Goal: Information Seeking & Learning: Check status

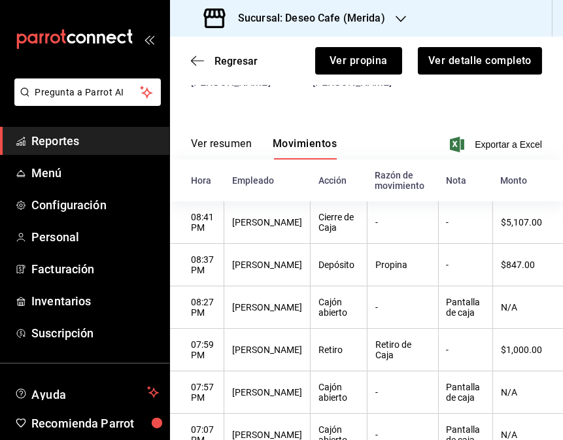
scroll to position [69, 0]
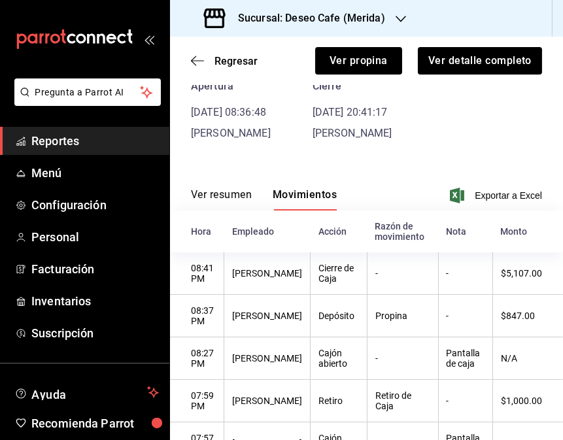
click at [366, 11] on h3 "Sucursal: Deseo Cafe (Merida)" at bounding box center [307, 18] width 158 height 16
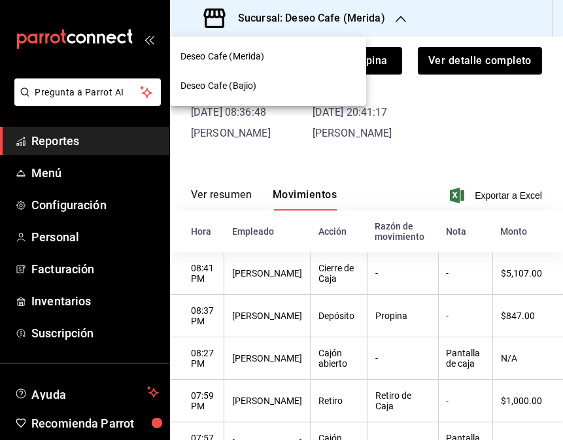
click at [292, 92] on div "Deseo Cafe (Bajio)" at bounding box center [268, 86] width 175 height 14
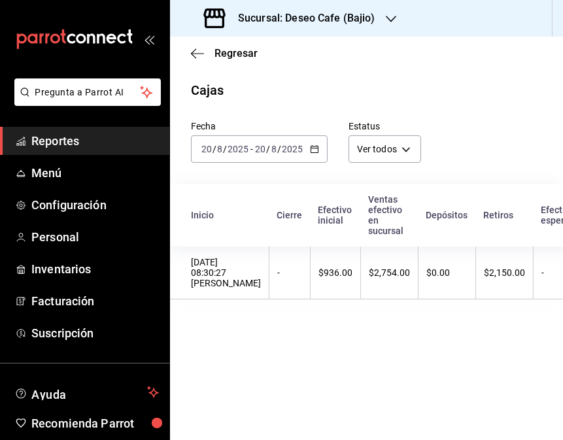
click at [375, 20] on div "Sucursal: Deseo Cafe (Bajio)" at bounding box center [291, 18] width 221 height 37
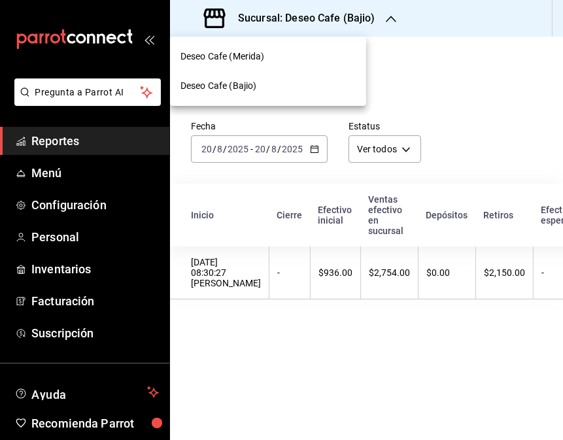
click at [410, 50] on div at bounding box center [281, 220] width 563 height 440
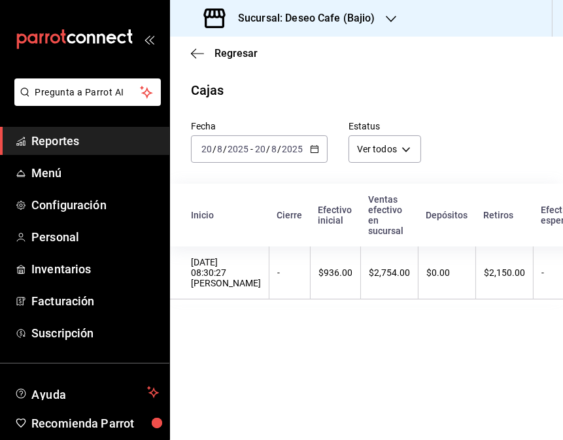
click at [319, 145] on div "[DATE] [DATE] - [DATE] [DATE]" at bounding box center [259, 148] width 137 height 27
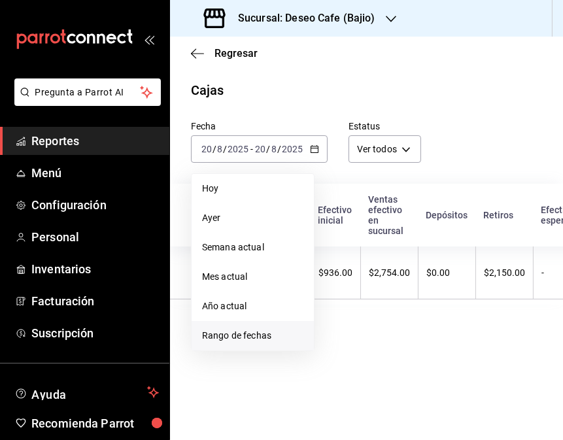
click at [258, 336] on span "Rango de fechas" at bounding box center [252, 336] width 101 height 14
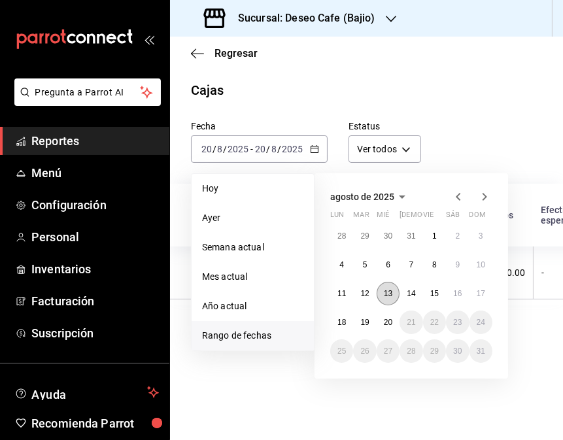
click at [387, 300] on button "13" at bounding box center [388, 294] width 23 height 24
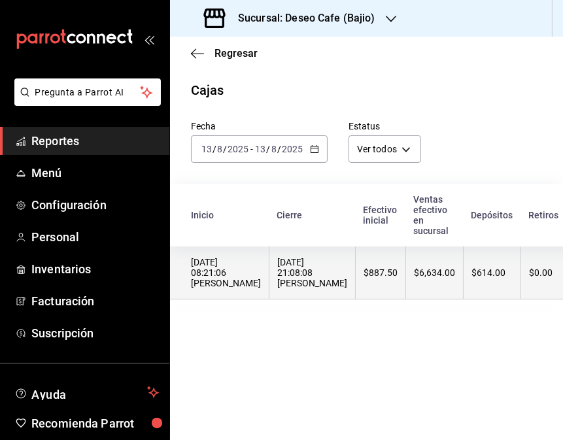
click at [406, 283] on th "$6,634.00" at bounding box center [435, 273] width 58 height 53
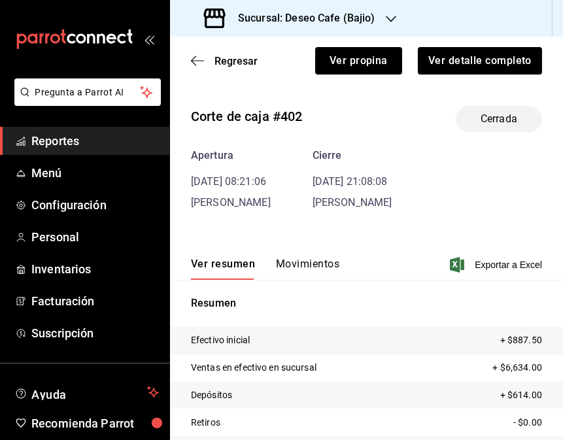
scroll to position [93, 0]
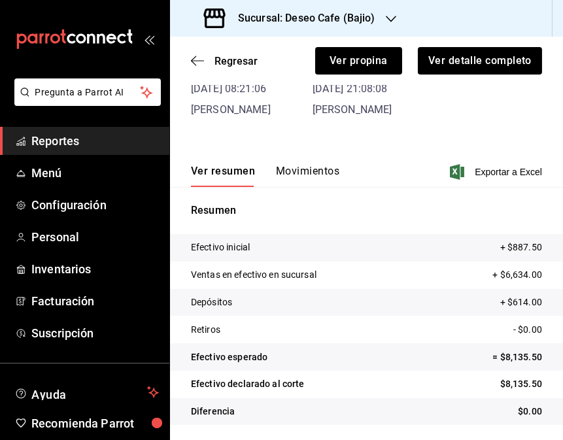
click at [323, 175] on button "Movimientos" at bounding box center [307, 176] width 63 height 22
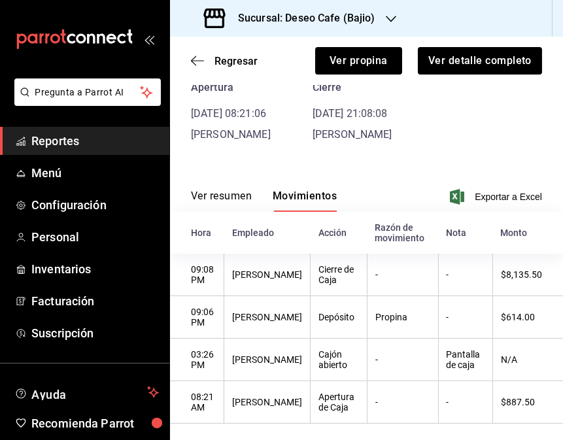
scroll to position [0, 0]
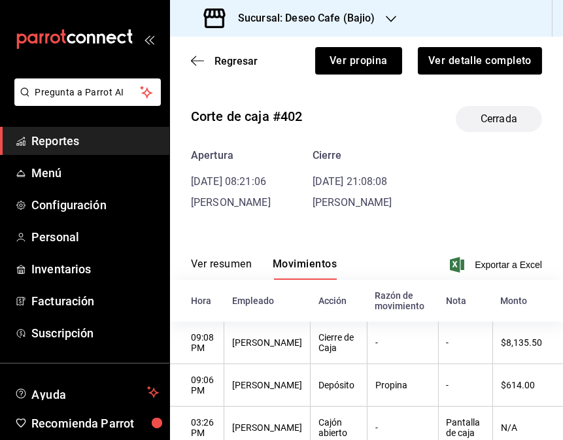
click at [188, 58] on div "Regresar Ver propina Ver detalle completo" at bounding box center [366, 61] width 393 height 48
click at [193, 60] on icon "button" at bounding box center [197, 61] width 13 height 12
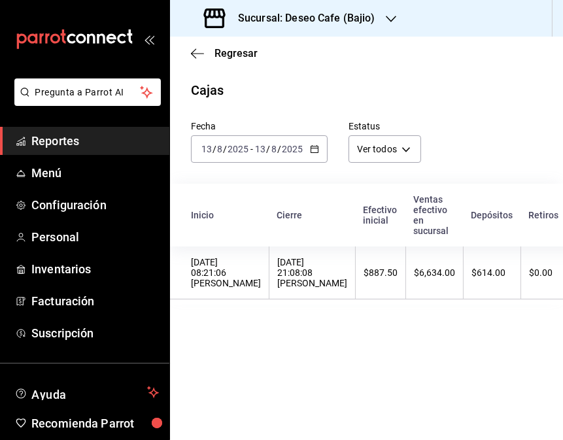
click at [313, 157] on div "[DATE] [DATE] - [DATE] [DATE]" at bounding box center [259, 148] width 137 height 27
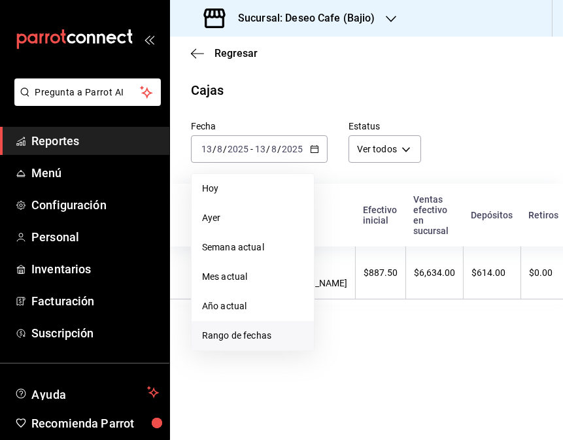
click at [258, 338] on span "Rango de fechas" at bounding box center [252, 336] width 101 height 14
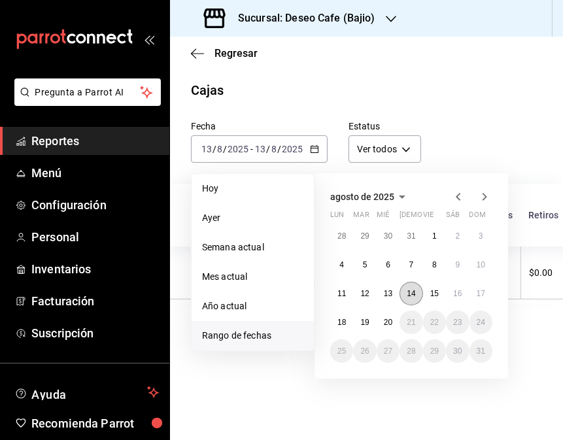
click at [413, 297] on abbr "14" at bounding box center [411, 293] width 9 height 9
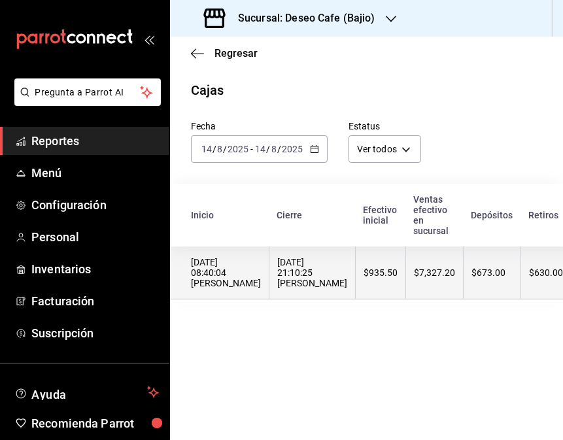
click at [357, 290] on th "$935.50" at bounding box center [381, 273] width 50 height 53
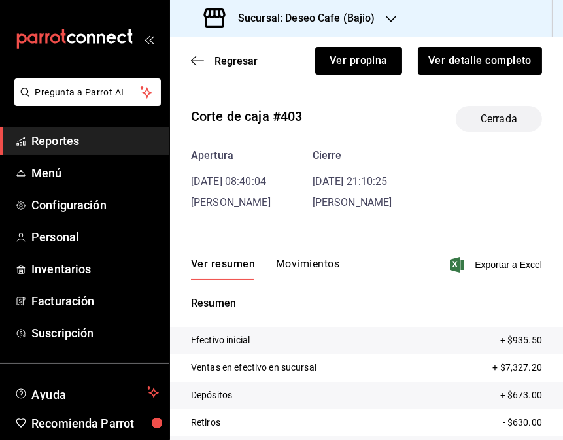
click at [321, 269] on button "Movimientos" at bounding box center [307, 269] width 63 height 22
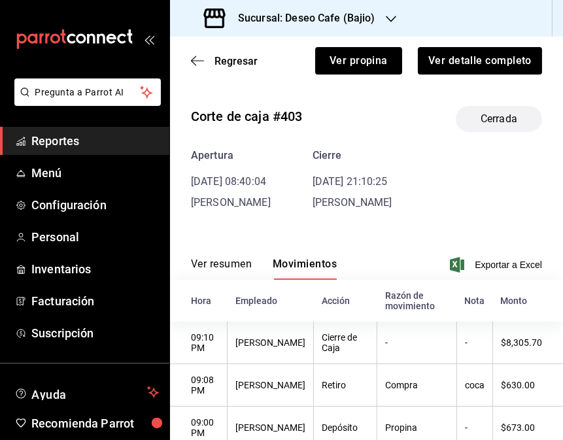
scroll to position [87, 0]
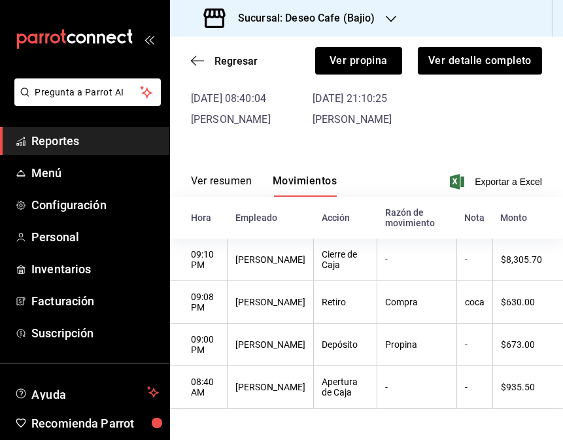
click at [380, 16] on div "Sucursal: Deseo Cafe (Bajio)" at bounding box center [291, 18] width 221 height 37
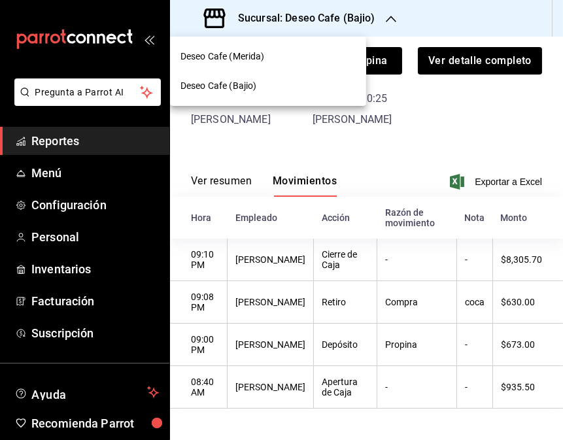
click at [279, 50] on div "Deseo Cafe (Merida)" at bounding box center [268, 57] width 175 height 14
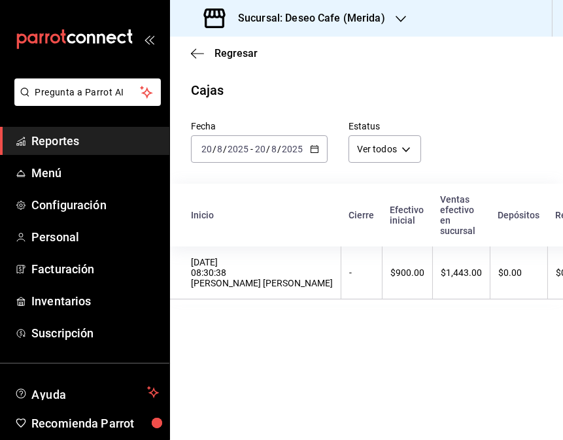
click at [314, 152] on icon "button" at bounding box center [314, 149] width 9 height 9
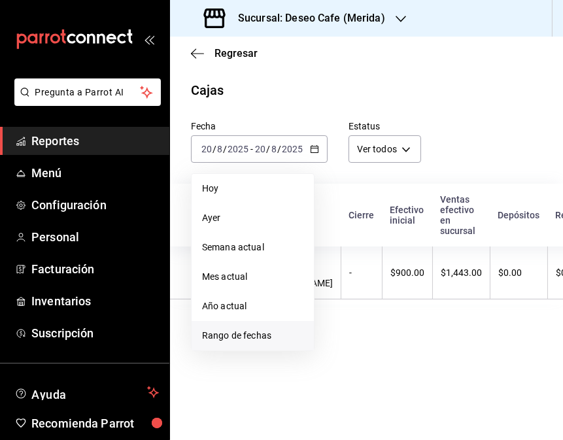
click at [262, 334] on span "Rango de fechas" at bounding box center [252, 336] width 101 height 14
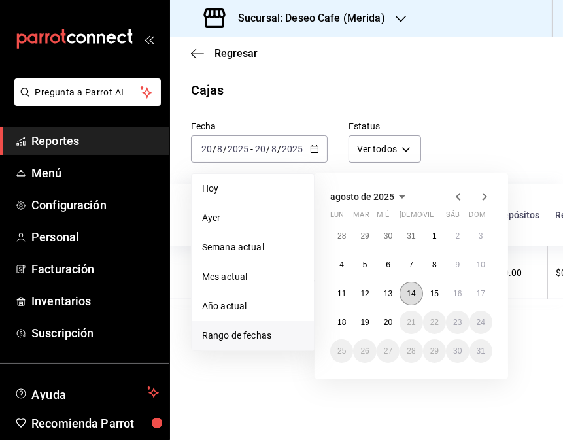
click at [403, 298] on button "14" at bounding box center [411, 294] width 23 height 24
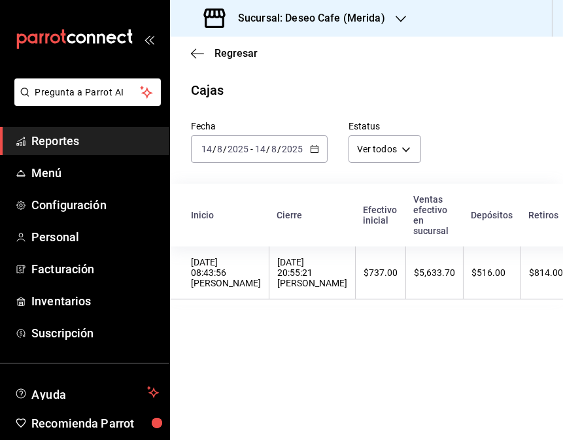
click at [406, 298] on th "$5,633.70" at bounding box center [435, 273] width 58 height 53
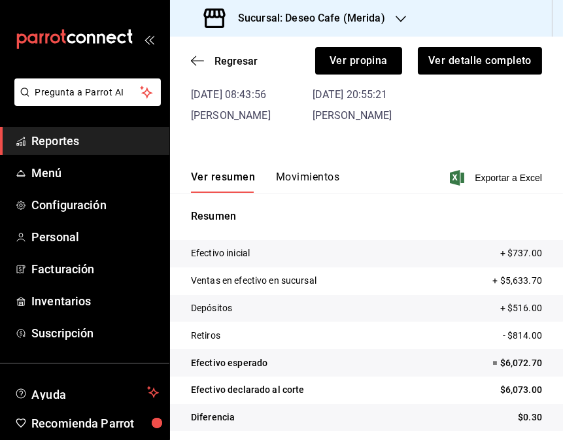
scroll to position [88, 0]
click at [315, 185] on button "Movimientos" at bounding box center [307, 181] width 63 height 22
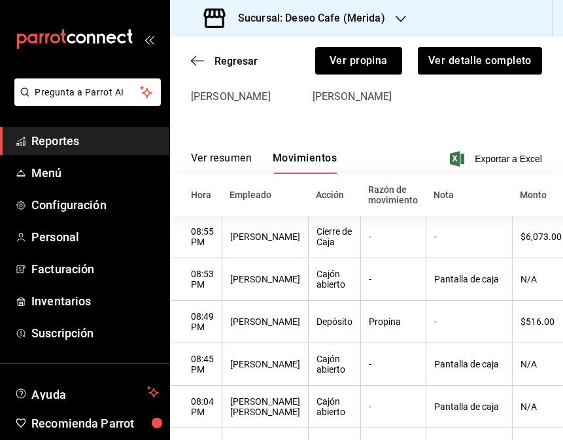
scroll to position [48, 0]
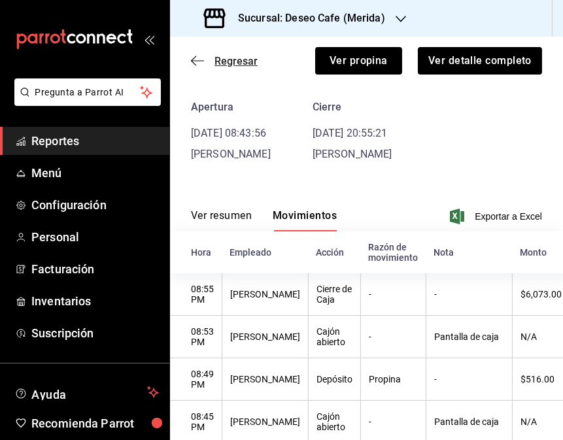
click at [195, 55] on icon "button" at bounding box center [197, 61] width 13 height 12
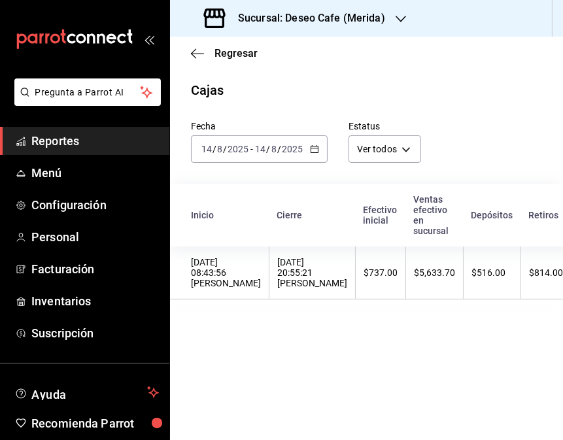
click at [308, 151] on div "[DATE] [DATE] - [DATE] [DATE]" at bounding box center [259, 148] width 137 height 27
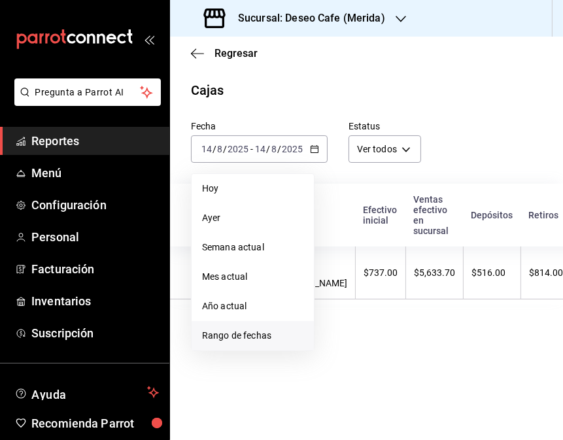
click at [257, 335] on span "Rango de fechas" at bounding box center [252, 336] width 101 height 14
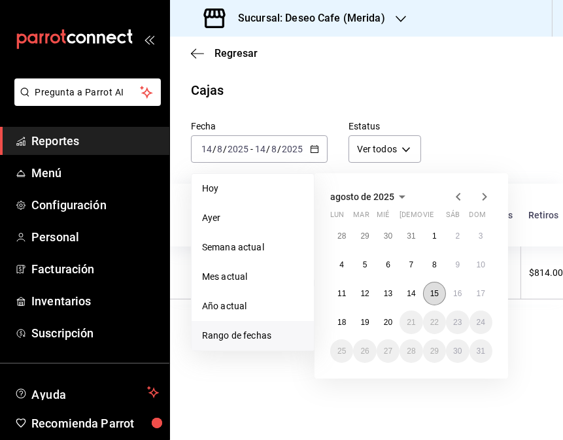
click at [435, 296] on abbr "15" at bounding box center [435, 293] width 9 height 9
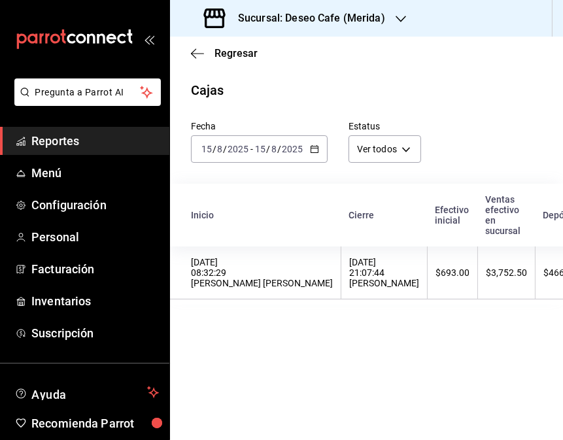
click at [478, 296] on th "$3,752.50" at bounding box center [507, 273] width 58 height 53
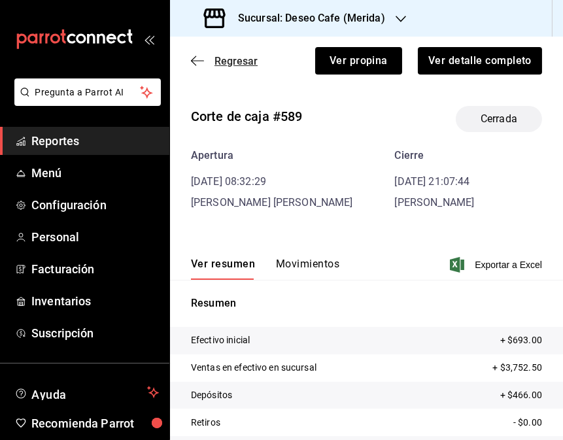
click at [198, 58] on icon "button" at bounding box center [197, 61] width 13 height 12
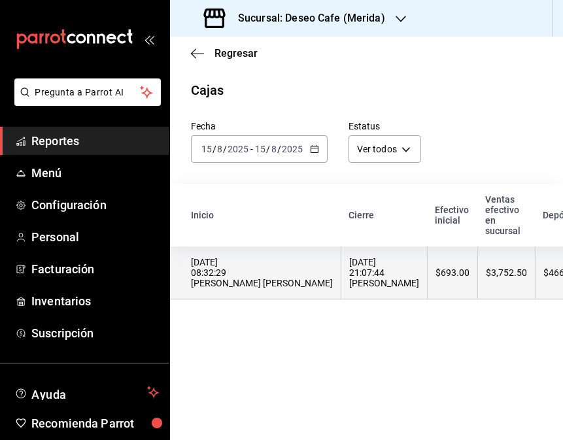
click at [428, 299] on th "$693.00" at bounding box center [453, 273] width 50 height 53
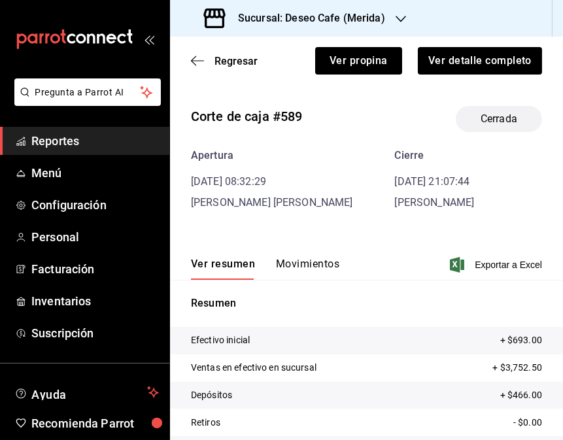
scroll to position [93, 0]
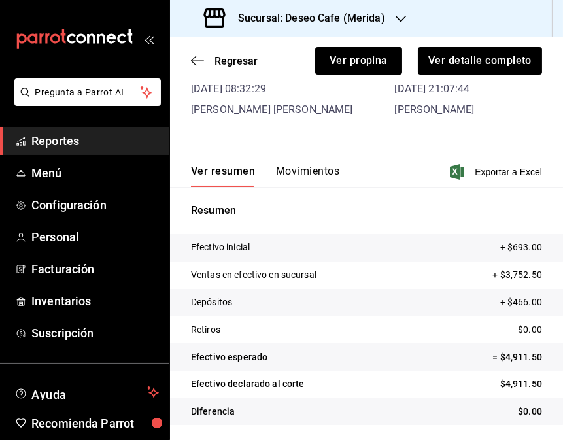
click at [315, 166] on button "Movimientos" at bounding box center [307, 176] width 63 height 22
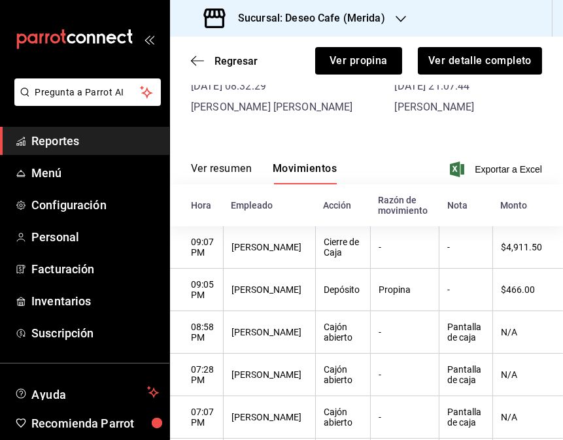
scroll to position [0, 0]
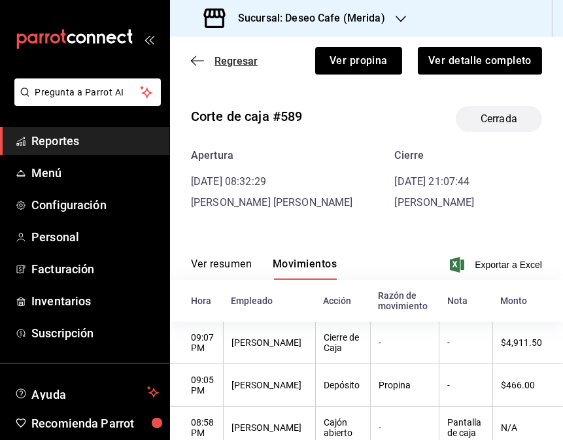
click at [191, 57] on icon "button" at bounding box center [197, 61] width 13 height 12
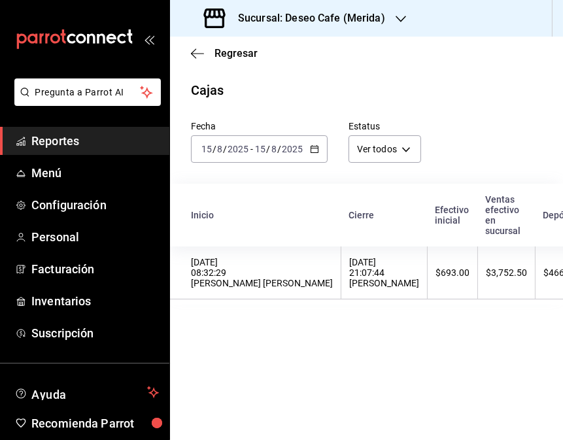
click at [377, 20] on h3 "Sucursal: Deseo Cafe (Merida)" at bounding box center [307, 18] width 158 height 16
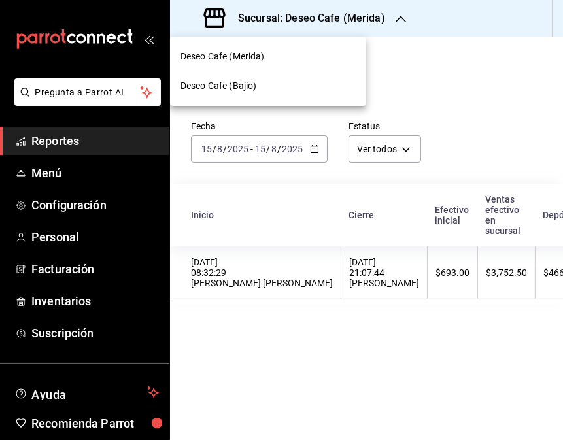
click at [298, 88] on div "Deseo Cafe (Bajio)" at bounding box center [268, 86] width 175 height 14
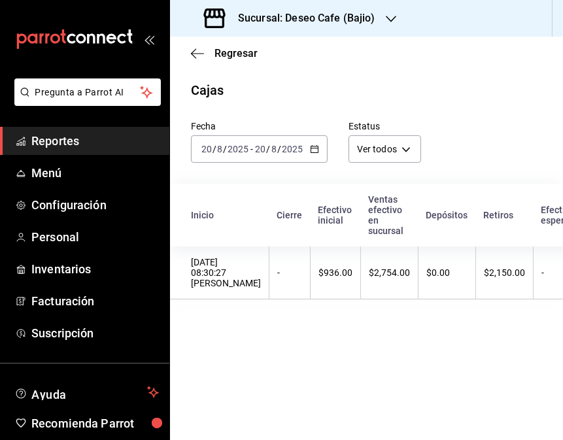
click at [311, 148] on icon "button" at bounding box center [314, 149] width 9 height 9
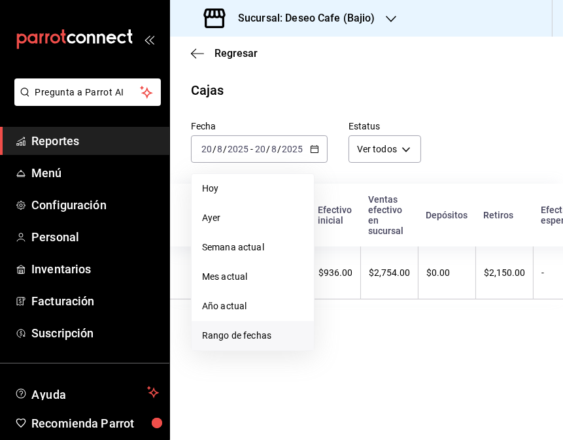
click at [274, 338] on span "Rango de fechas" at bounding box center [252, 336] width 101 height 14
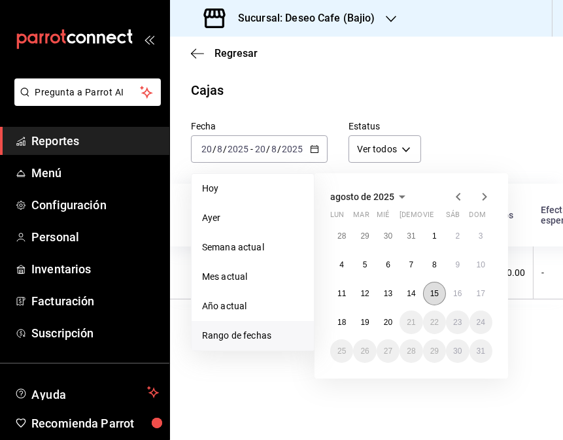
click at [434, 289] on abbr "15" at bounding box center [435, 293] width 9 height 9
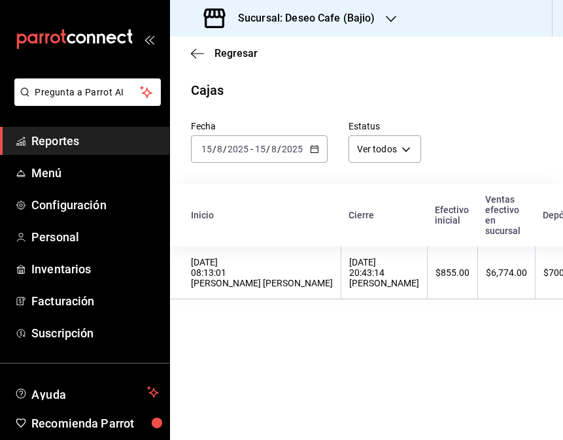
click at [478, 289] on th "$6,774.00" at bounding box center [507, 273] width 58 height 53
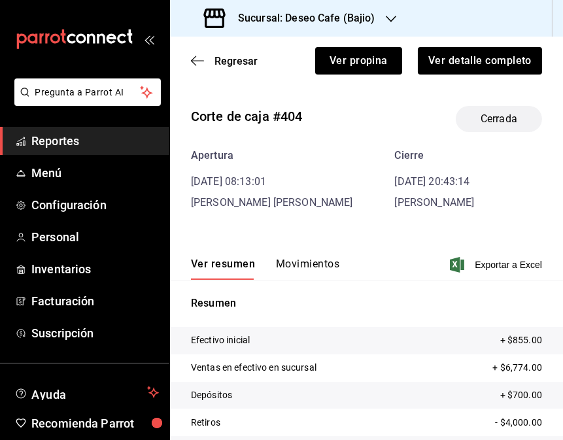
scroll to position [75, 0]
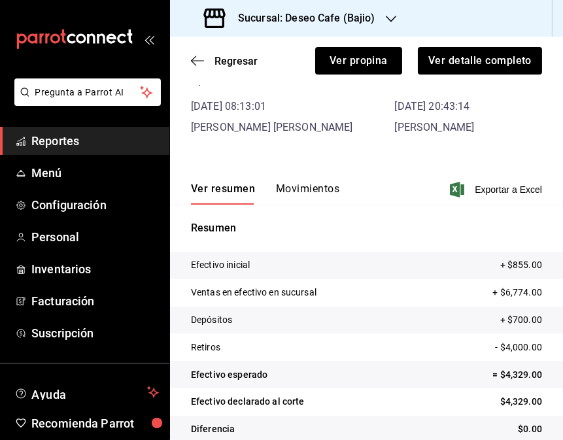
click at [323, 190] on button "Movimientos" at bounding box center [307, 194] width 63 height 22
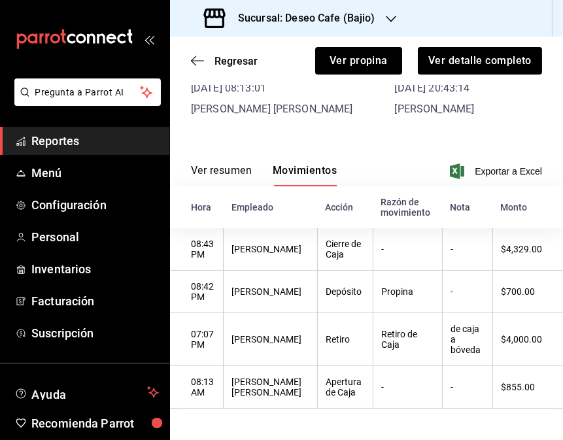
scroll to position [0, 0]
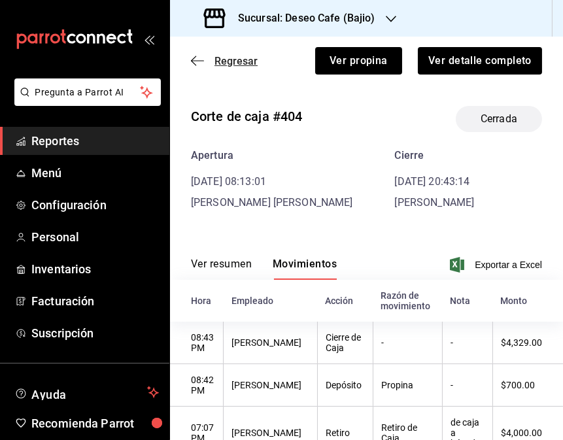
click at [194, 60] on icon "button" at bounding box center [197, 61] width 13 height 12
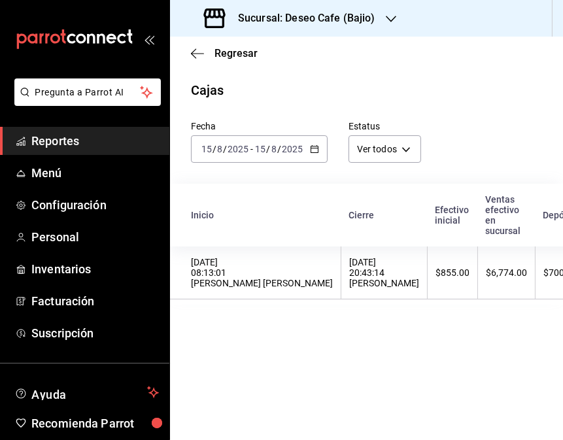
click at [311, 150] on \(Stroke\) "button" at bounding box center [315, 149] width 8 height 7
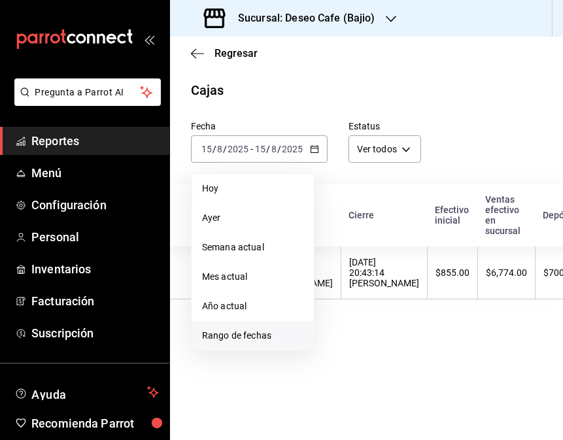
click at [271, 331] on span "Rango de fechas" at bounding box center [252, 336] width 101 height 14
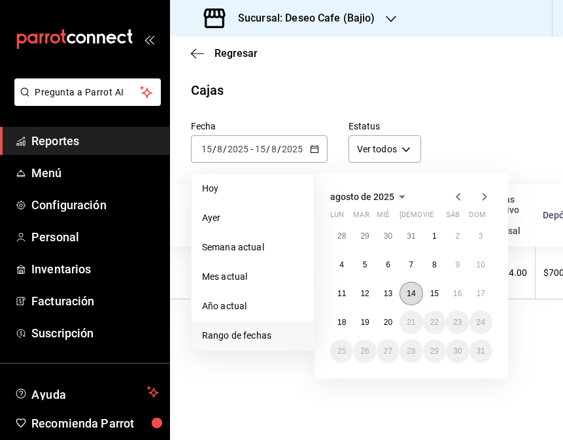
click at [408, 288] on button "14" at bounding box center [411, 294] width 23 height 24
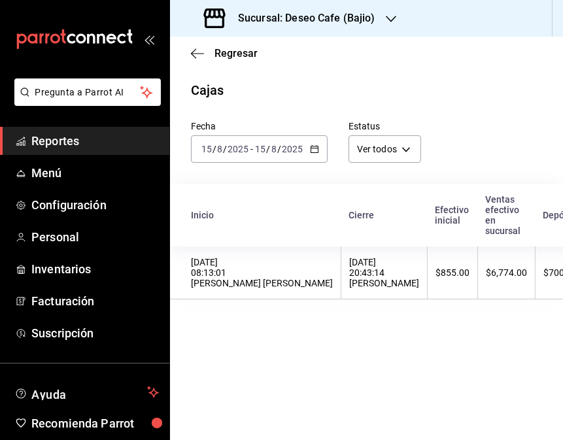
click at [501, 406] on main "Regresar Cajas Fecha [DATE] [DATE] - [DATE] [DATE] Estatus Ver todos ALL Inicio…" at bounding box center [366, 239] width 393 height 404
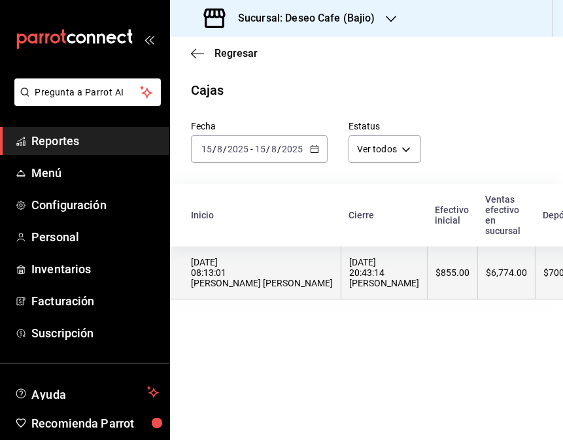
click at [349, 277] on div "[DATE] 20:43:14 [PERSON_NAME]" at bounding box center [384, 272] width 70 height 31
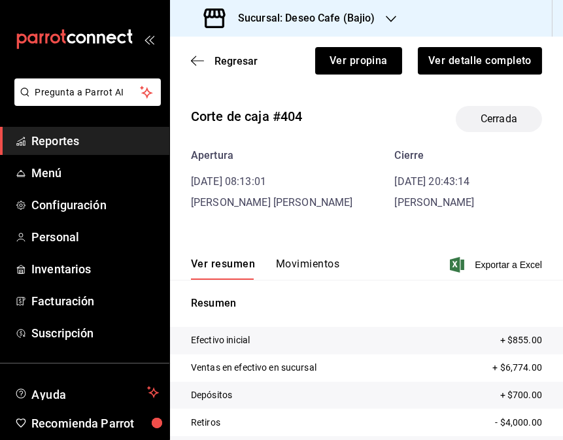
click at [310, 269] on button "Movimientos" at bounding box center [307, 269] width 63 height 22
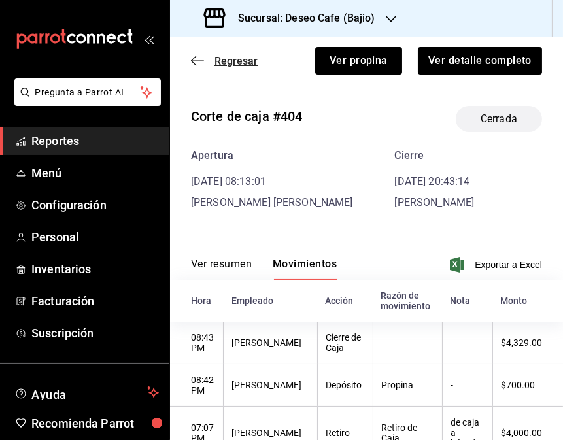
click at [191, 60] on icon "button" at bounding box center [197, 61] width 13 height 12
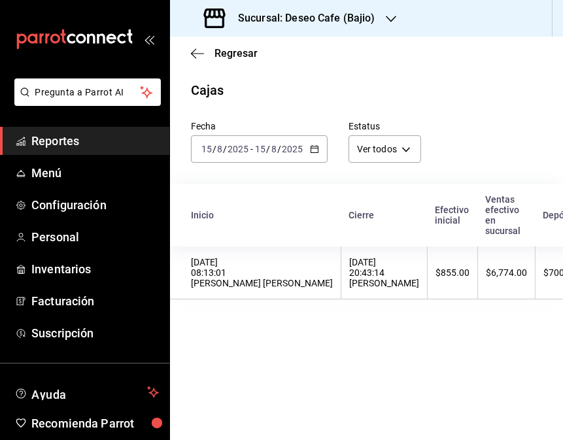
click at [317, 153] on \(Stroke\) "button" at bounding box center [315, 149] width 8 height 7
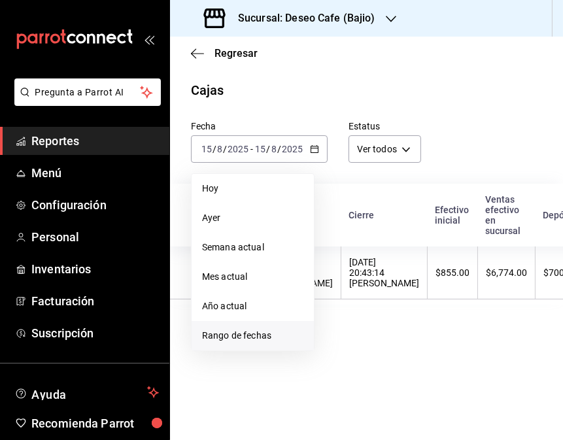
click at [273, 334] on span "Rango de fechas" at bounding box center [252, 336] width 101 height 14
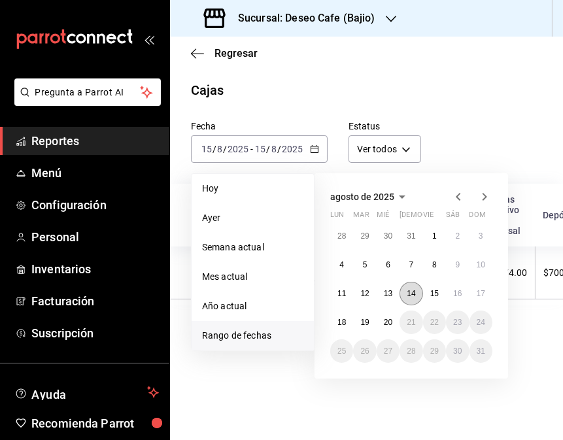
click at [408, 292] on abbr "14" at bounding box center [411, 293] width 9 height 9
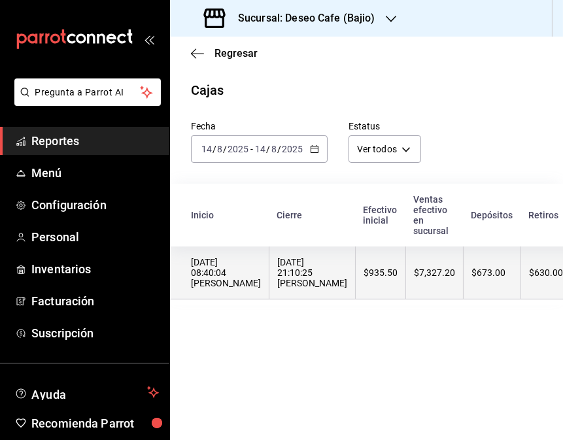
click at [332, 289] on div "[DATE] 21:10:25 [PERSON_NAME]" at bounding box center [312, 272] width 70 height 31
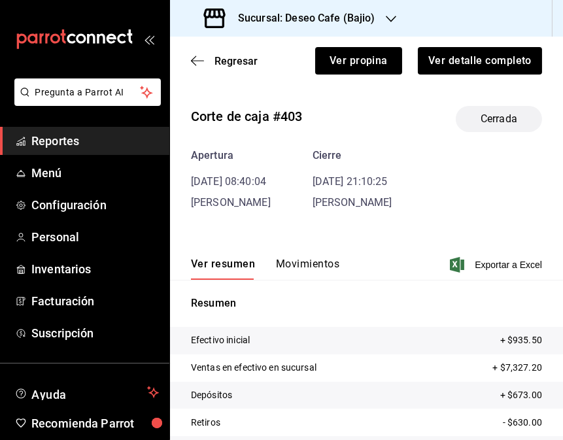
click at [319, 266] on button "Movimientos" at bounding box center [307, 269] width 63 height 22
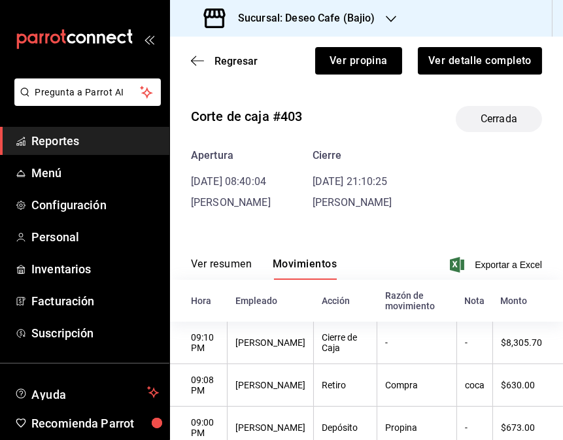
click at [361, 22] on h3 "Sucursal: Deseo Cafe (Bajio)" at bounding box center [302, 18] width 148 height 16
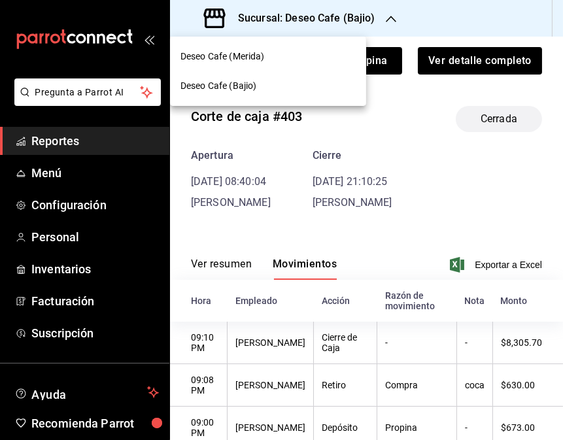
click at [298, 60] on div "Deseo Cafe (Merida)" at bounding box center [268, 57] width 175 height 14
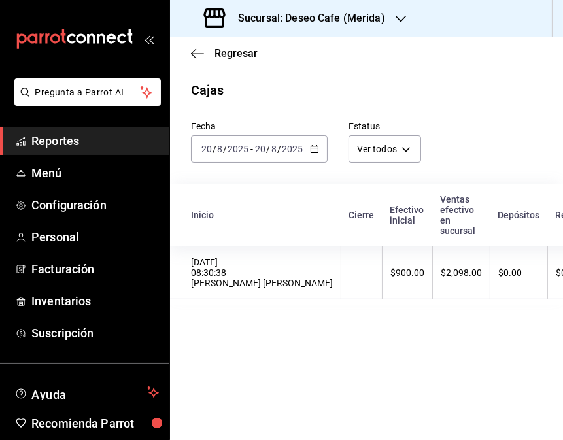
click at [315, 144] on div "[DATE] [DATE] - [DATE] [DATE]" at bounding box center [259, 148] width 137 height 27
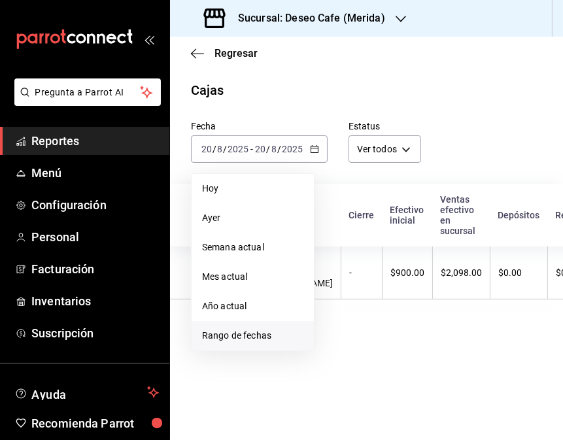
click at [260, 330] on span "Rango de fechas" at bounding box center [252, 336] width 101 height 14
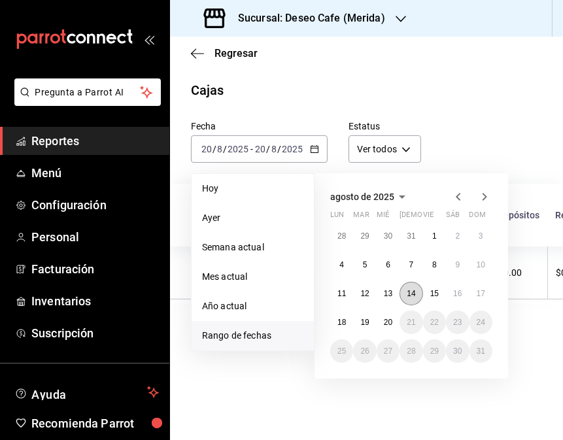
click at [406, 298] on button "14" at bounding box center [411, 294] width 23 height 24
click at [421, 295] on button "14" at bounding box center [411, 294] width 23 height 24
click at [410, 292] on abbr "14" at bounding box center [411, 293] width 9 height 9
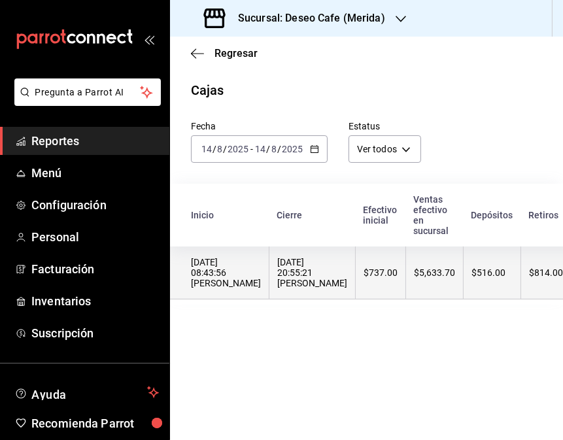
click at [440, 272] on th "$5,633.70" at bounding box center [435, 273] width 58 height 53
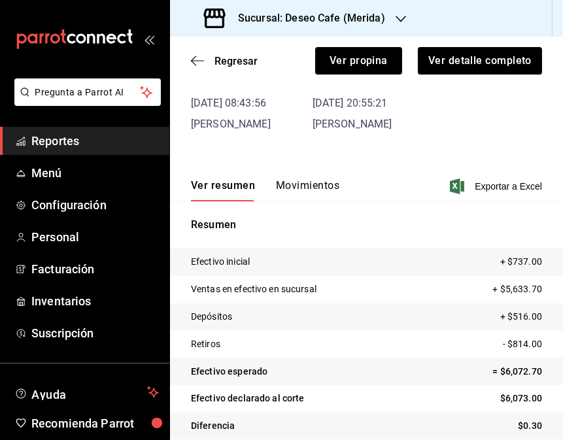
scroll to position [93, 0]
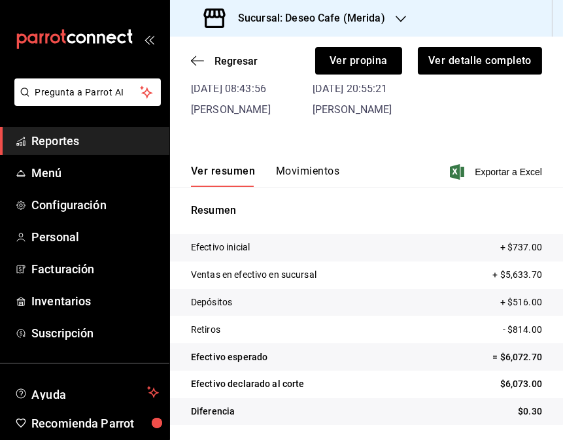
click at [316, 175] on button "Movimientos" at bounding box center [307, 176] width 63 height 22
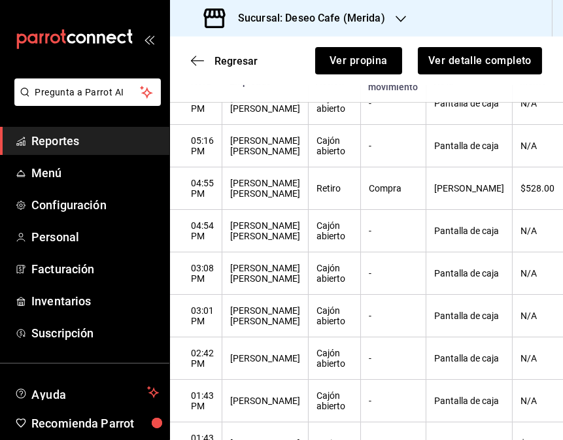
scroll to position [0, 0]
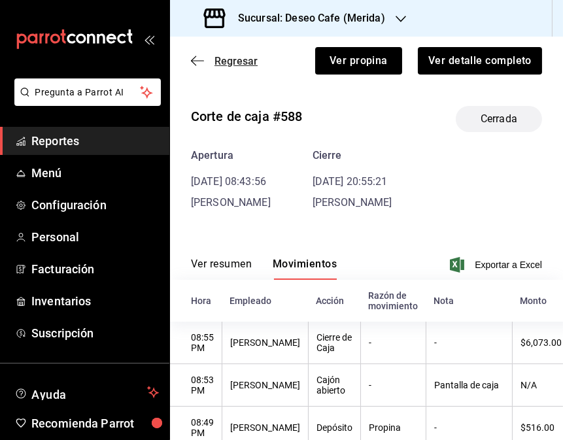
click at [201, 61] on icon "button" at bounding box center [197, 60] width 13 height 1
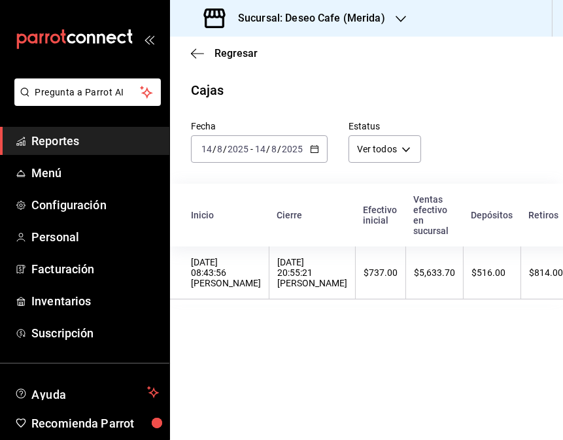
click at [313, 152] on icon "button" at bounding box center [314, 149] width 9 height 9
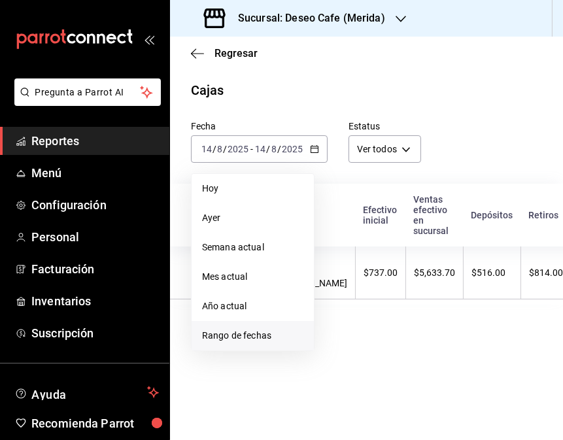
click at [273, 342] on span "Rango de fechas" at bounding box center [252, 336] width 101 height 14
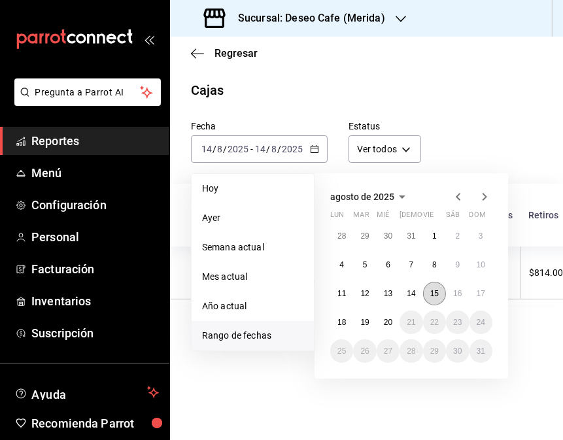
click at [436, 298] on button "15" at bounding box center [434, 294] width 23 height 24
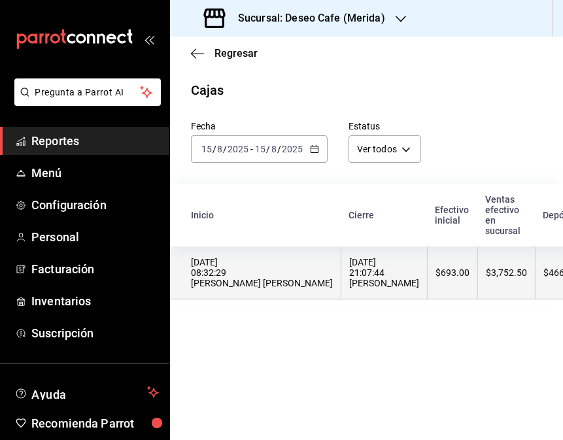
click at [428, 286] on th "$693.00" at bounding box center [453, 273] width 50 height 53
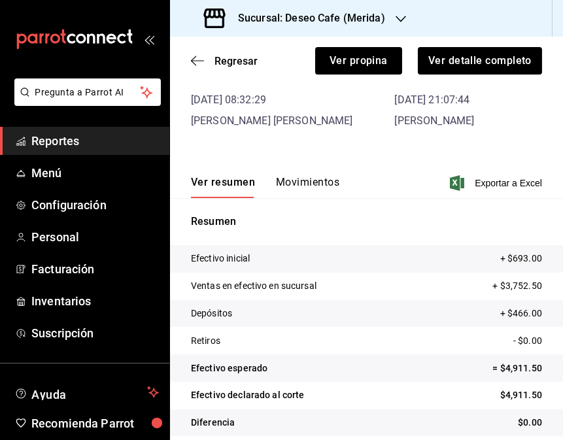
scroll to position [93, 0]
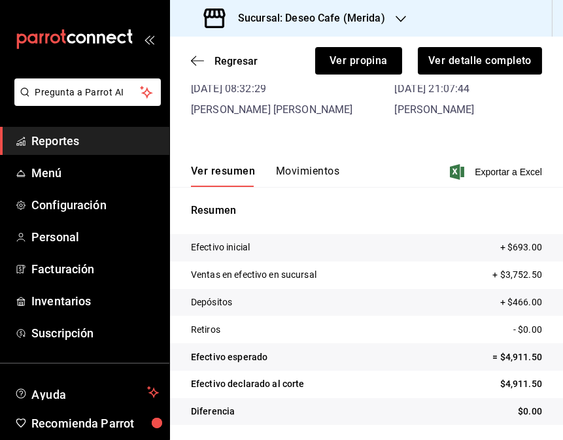
click at [310, 178] on button "Movimientos" at bounding box center [307, 176] width 63 height 22
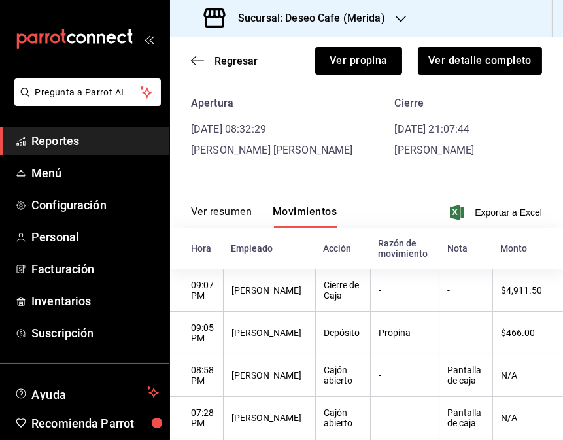
scroll to position [0, 0]
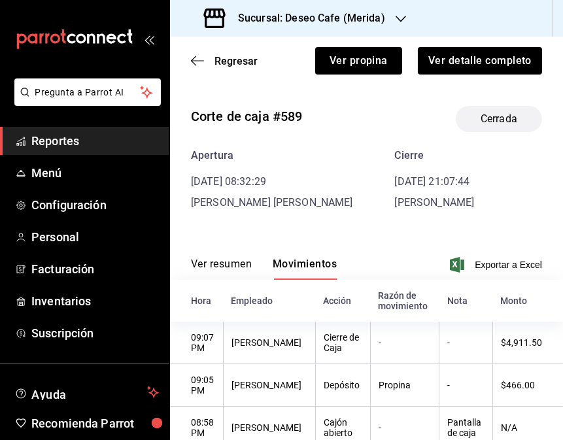
click at [342, 18] on h3 "Sucursal: Deseo Cafe (Merida)" at bounding box center [307, 18] width 158 height 16
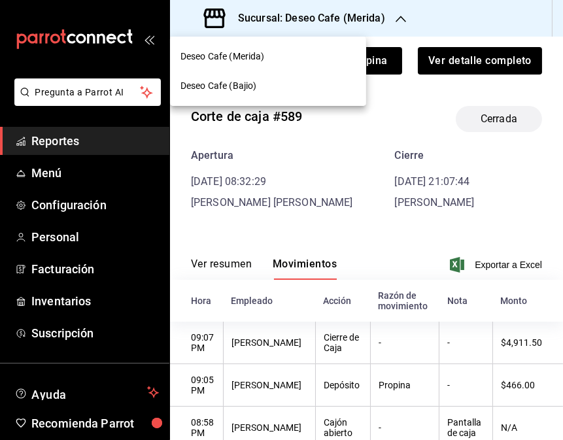
click at [250, 81] on span "Deseo Cafe (Bajio)" at bounding box center [219, 86] width 76 height 14
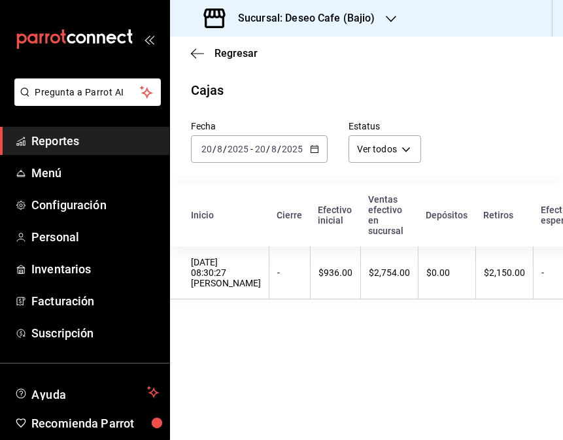
click at [311, 142] on div "[DATE] [DATE] - [DATE] [DATE]" at bounding box center [259, 148] width 137 height 27
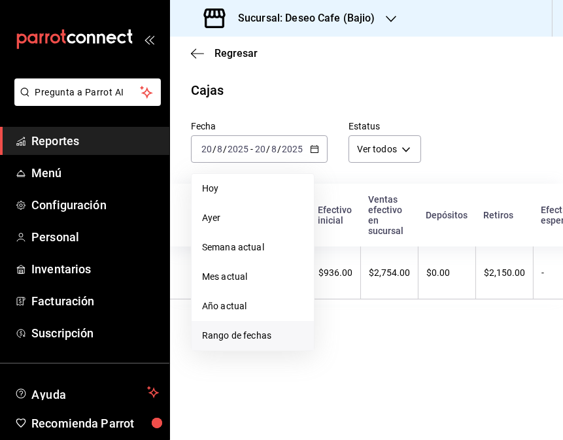
click at [260, 331] on span "Rango de fechas" at bounding box center [252, 336] width 101 height 14
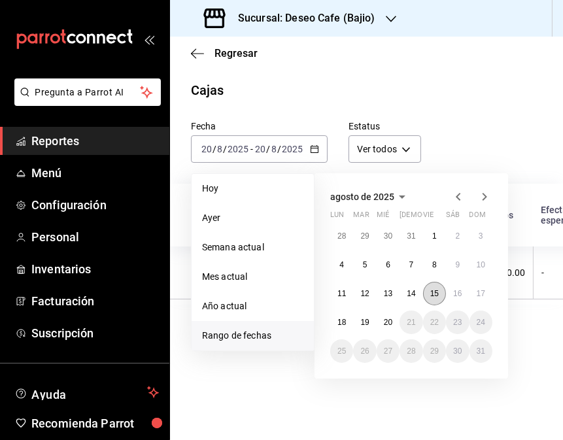
click at [426, 292] on button "15" at bounding box center [434, 294] width 23 height 24
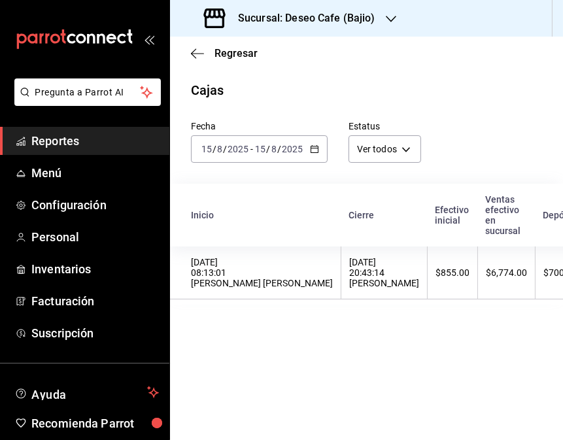
click at [478, 292] on th "$6,774.00" at bounding box center [507, 273] width 58 height 53
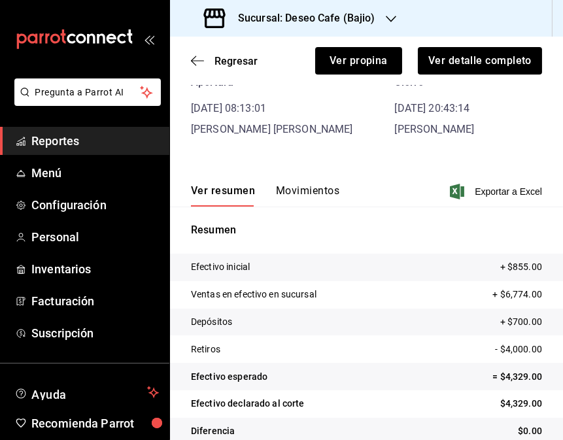
scroll to position [80, 0]
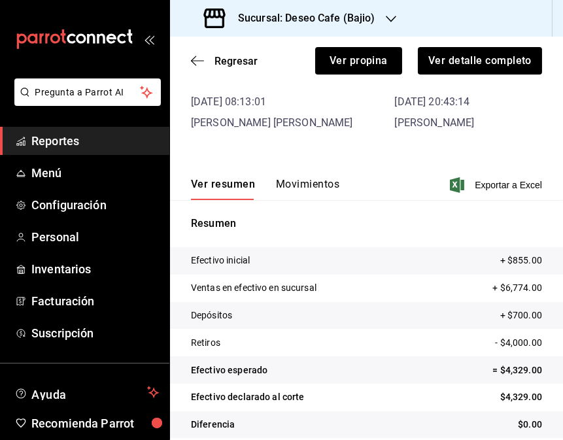
click at [303, 181] on button "Movimientos" at bounding box center [307, 189] width 63 height 22
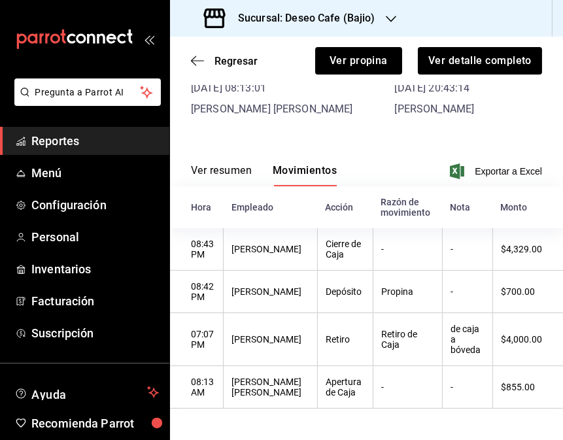
scroll to position [0, 0]
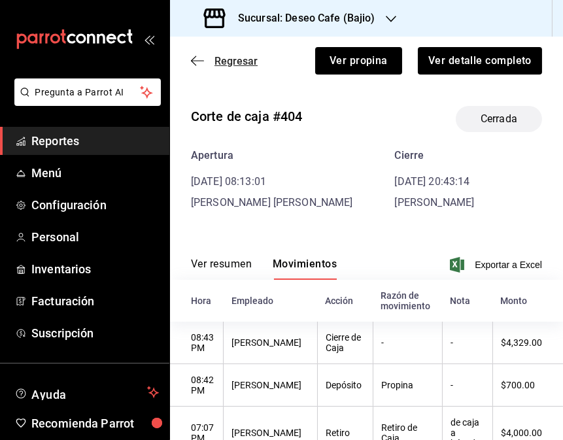
click at [197, 62] on icon "button" at bounding box center [197, 61] width 13 height 12
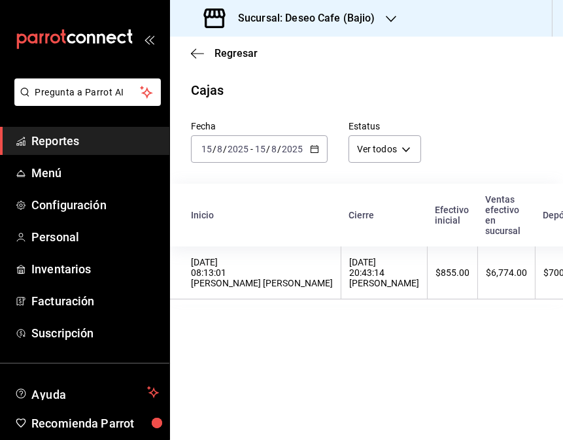
click at [317, 154] on icon "button" at bounding box center [314, 149] width 9 height 9
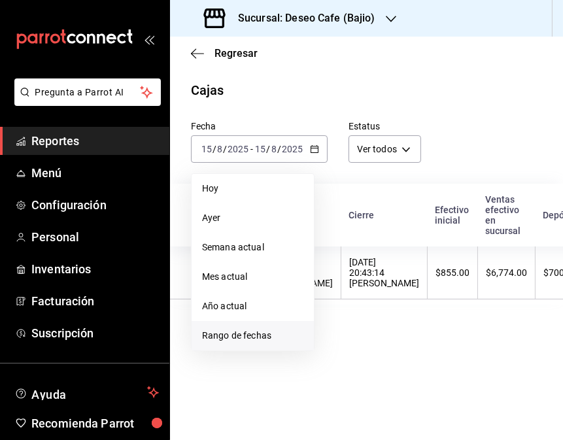
click at [280, 334] on span "Rango de fechas" at bounding box center [252, 336] width 101 height 14
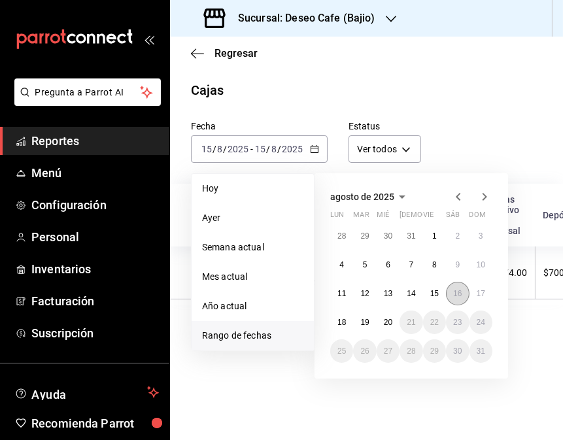
click at [453, 291] on abbr "16" at bounding box center [457, 293] width 9 height 9
click at [457, 292] on abbr "16" at bounding box center [457, 293] width 9 height 9
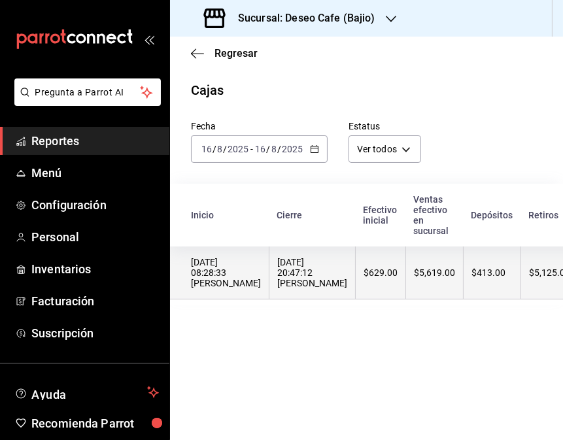
click at [338, 294] on th "[DATE] 20:47:12 [PERSON_NAME]" at bounding box center [313, 273] width 86 height 53
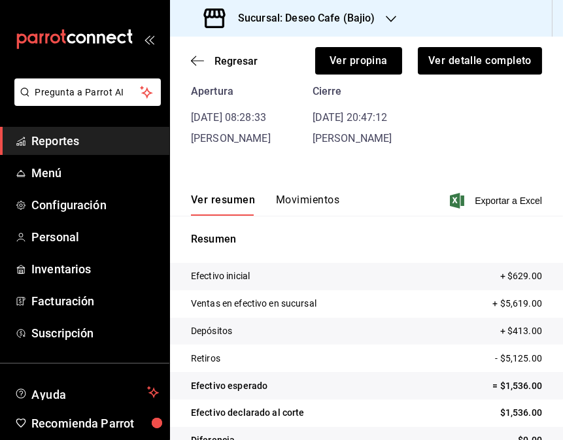
scroll to position [93, 0]
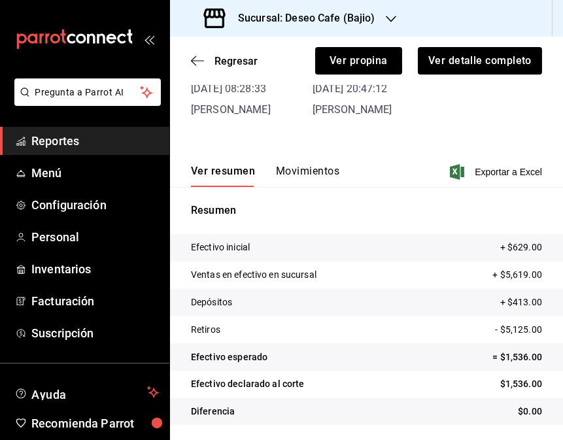
click at [306, 168] on button "Movimientos" at bounding box center [307, 176] width 63 height 22
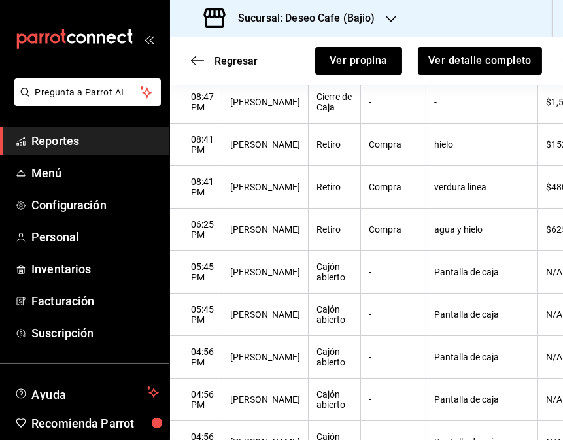
scroll to position [246, 0]
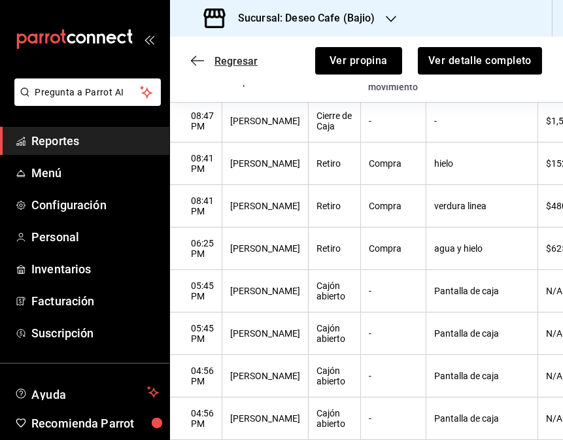
click at [194, 62] on icon "button" at bounding box center [197, 61] width 13 height 12
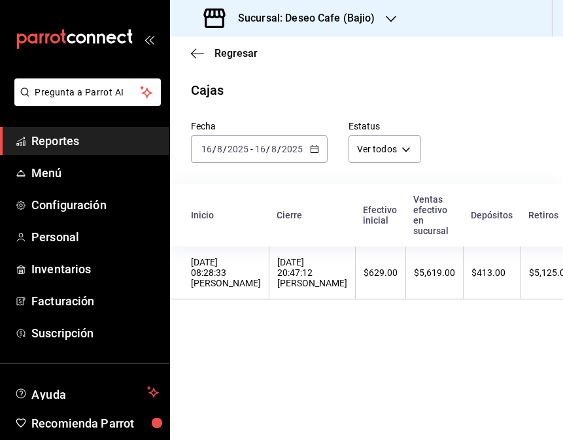
click at [382, 17] on div "Sucursal: Deseo Cafe (Bajio)" at bounding box center [291, 18] width 221 height 37
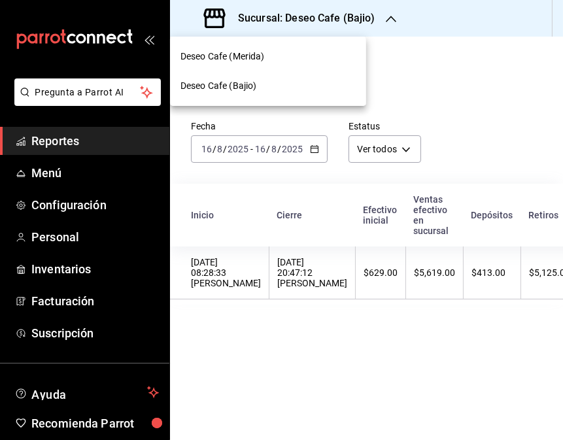
click at [325, 63] on div "Deseo Cafe (Merida)" at bounding box center [268, 57] width 175 height 14
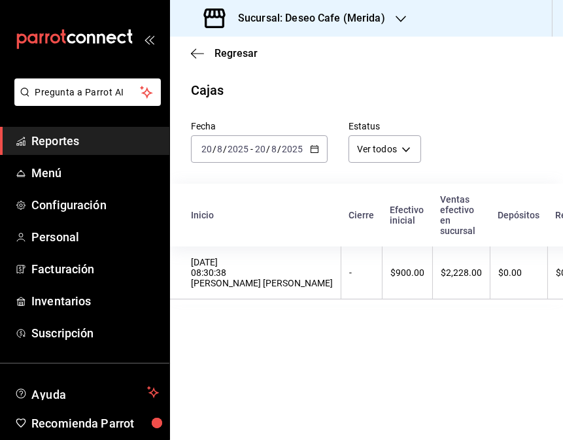
click at [321, 148] on div "[DATE] [DATE] - [DATE] [DATE]" at bounding box center [259, 148] width 137 height 27
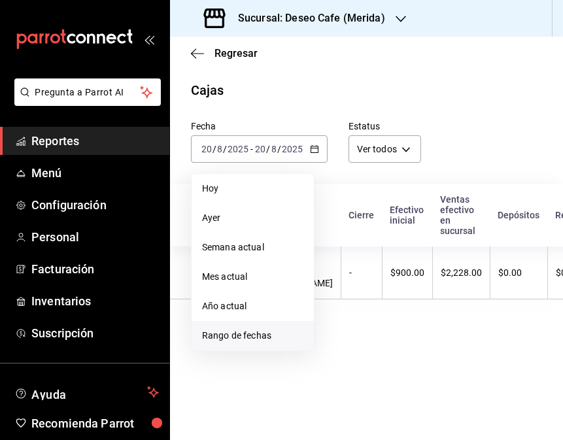
click at [245, 344] on li "Rango de fechas" at bounding box center [253, 335] width 122 height 29
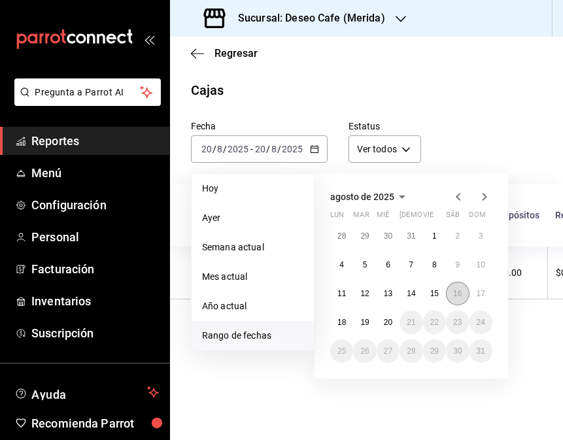
click at [457, 298] on button "16" at bounding box center [457, 294] width 23 height 24
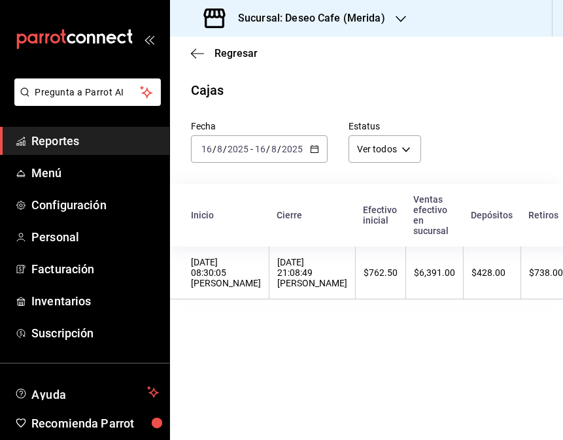
click at [464, 298] on th "$428.00" at bounding box center [493, 273] width 58 height 53
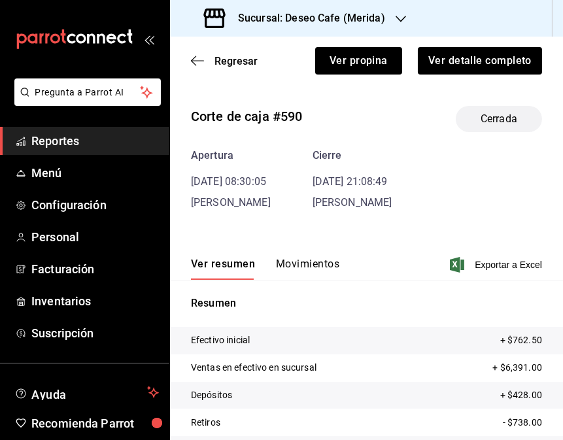
click at [314, 262] on button "Movimientos" at bounding box center [307, 269] width 63 height 22
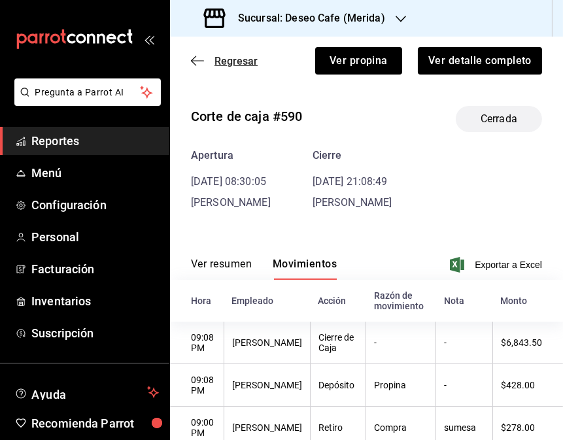
click at [192, 63] on icon "button" at bounding box center [197, 61] width 13 height 12
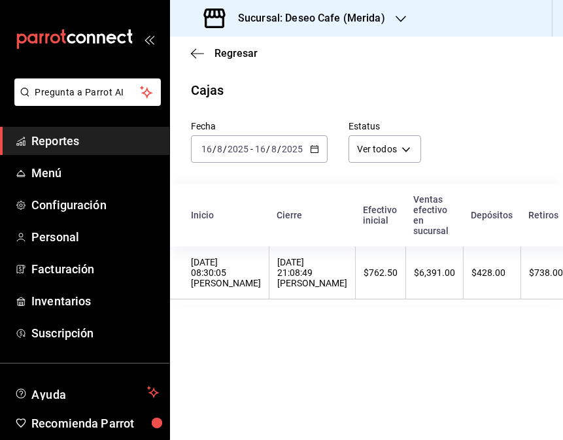
click at [308, 154] on div "[DATE] [DATE] - [DATE] [DATE]" at bounding box center [259, 148] width 137 height 27
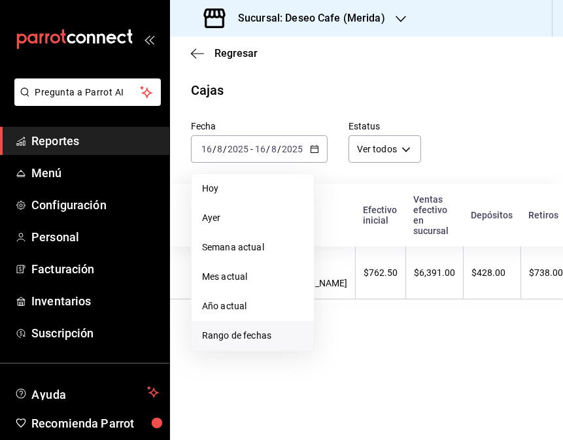
click at [262, 338] on span "Rango de fechas" at bounding box center [252, 336] width 101 height 14
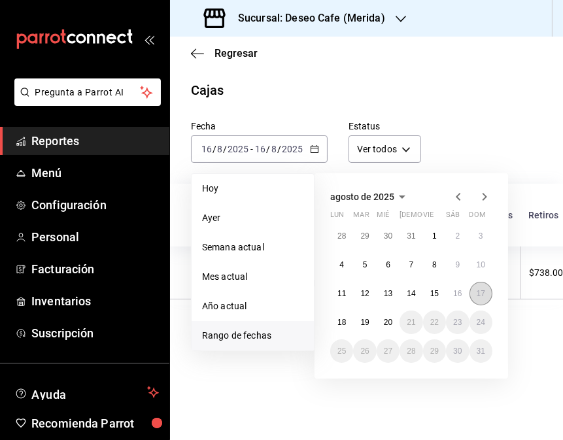
click at [486, 297] on button "17" at bounding box center [481, 294] width 23 height 24
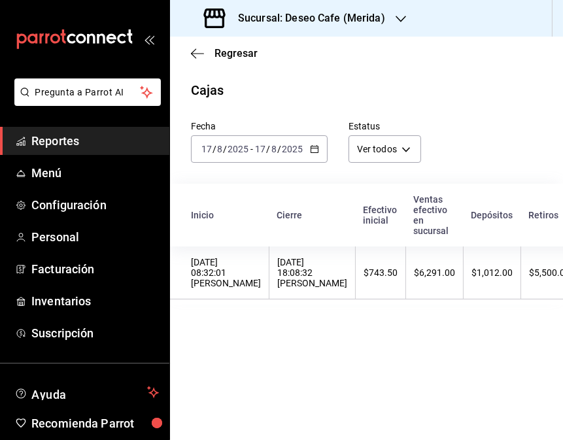
click at [486, 297] on th "$1,012.00" at bounding box center [493, 273] width 58 height 53
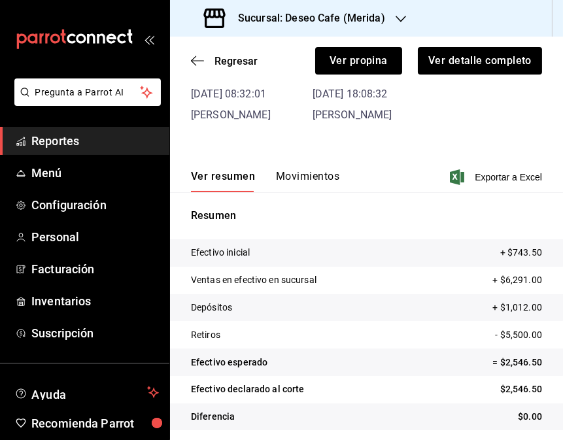
scroll to position [93, 0]
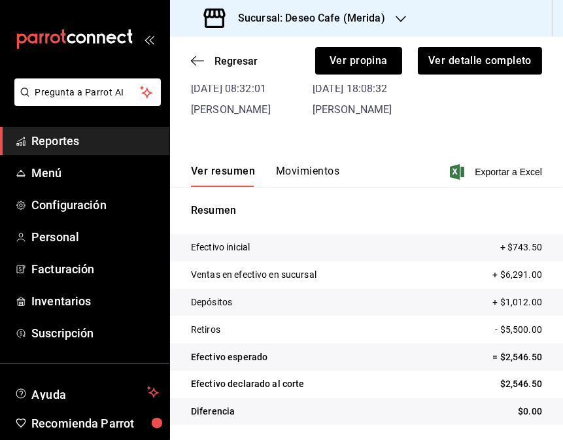
click at [326, 172] on button "Movimientos" at bounding box center [307, 176] width 63 height 22
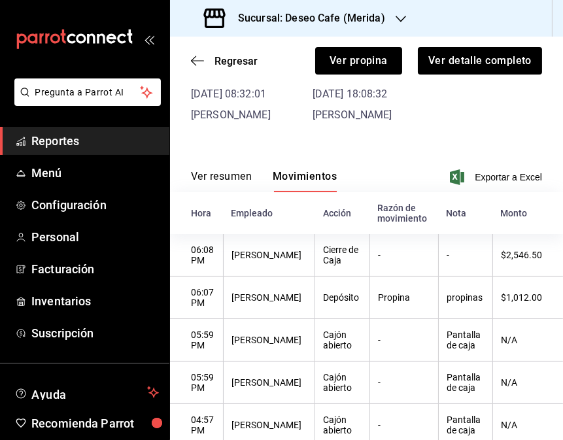
scroll to position [82, 0]
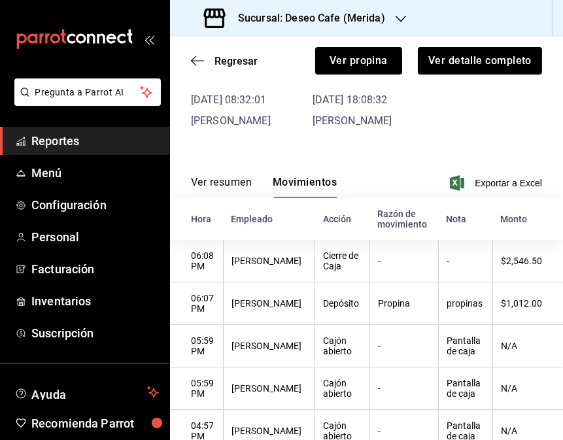
click at [383, 22] on div "Sucursal: Deseo Cafe (Merida)" at bounding box center [296, 18] width 231 height 37
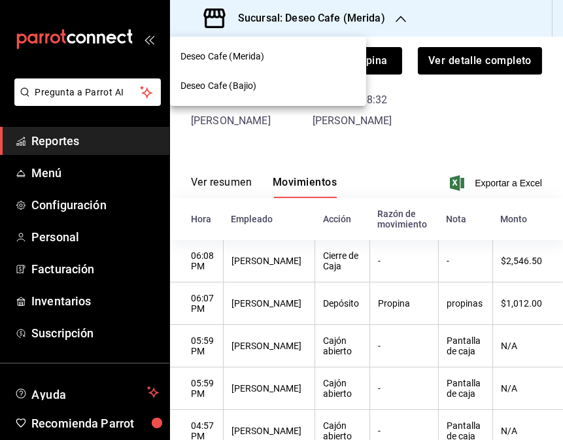
click at [315, 89] on div "Deseo Cafe (Bajio)" at bounding box center [268, 86] width 175 height 14
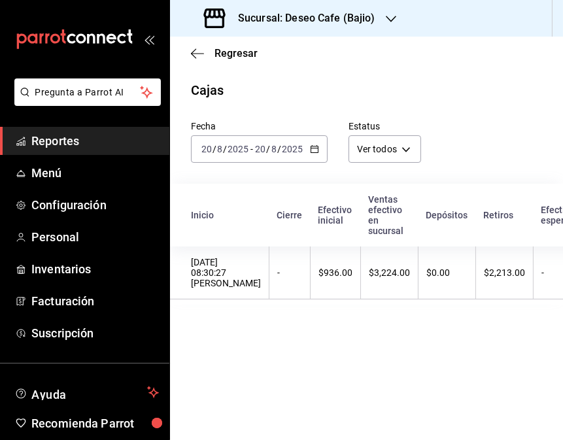
click at [310, 149] on icon "button" at bounding box center [314, 149] width 9 height 9
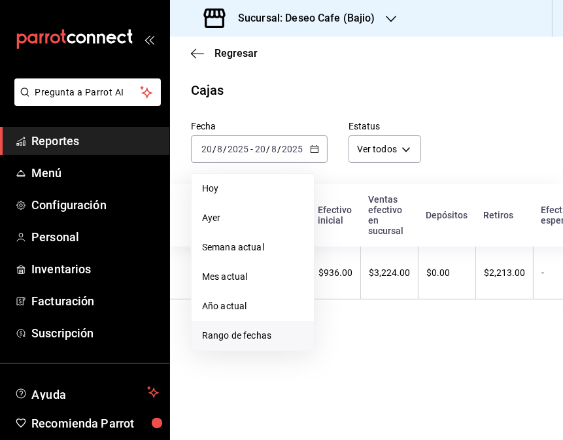
click at [264, 334] on span "Rango de fechas" at bounding box center [252, 336] width 101 height 14
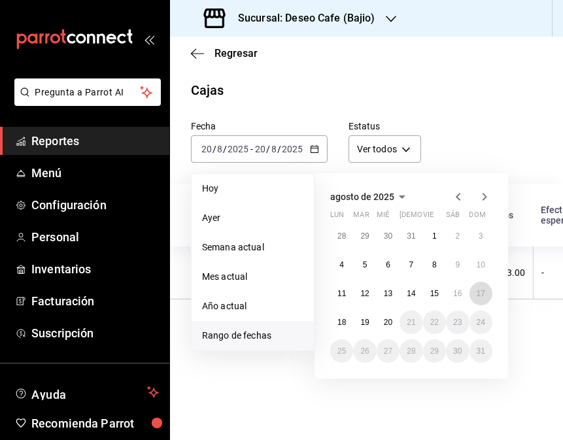
click at [477, 291] on abbr "17" at bounding box center [481, 293] width 9 height 9
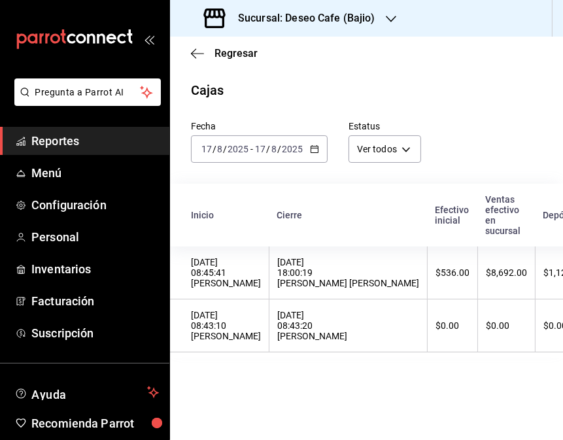
click at [478, 291] on th "$8,692.00" at bounding box center [507, 273] width 58 height 53
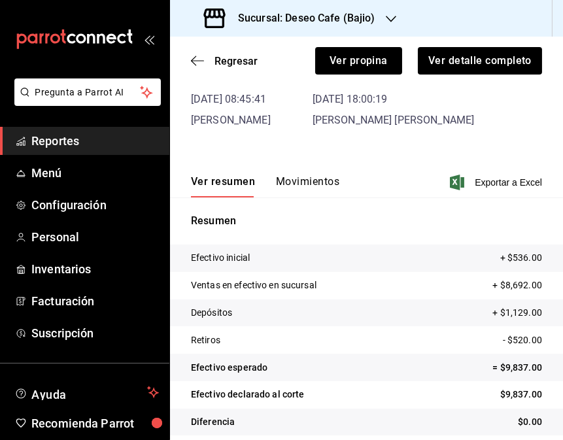
scroll to position [93, 0]
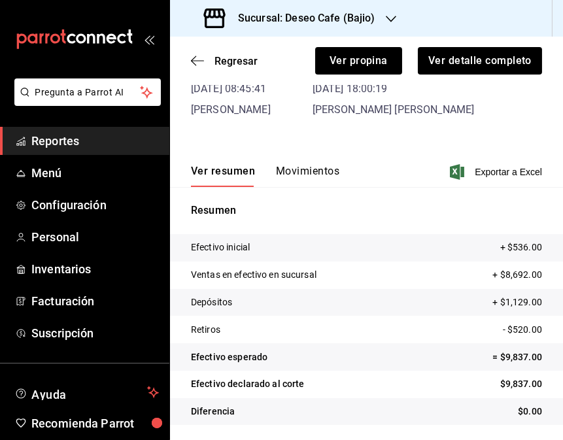
click at [309, 174] on button "Movimientos" at bounding box center [307, 176] width 63 height 22
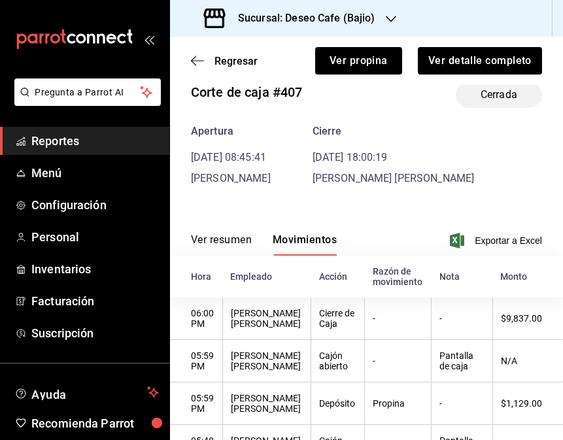
scroll to position [0, 0]
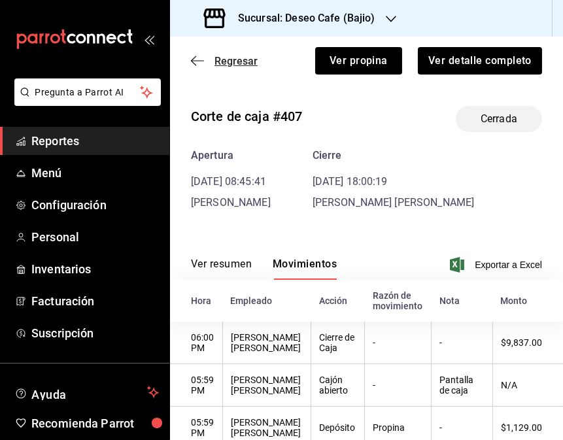
click at [192, 60] on icon "button" at bounding box center [197, 61] width 13 height 12
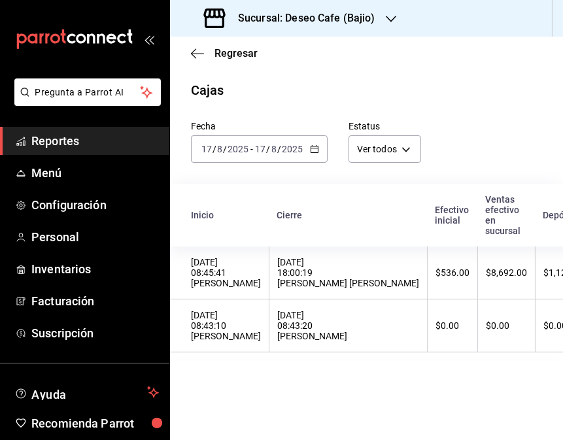
click at [317, 149] on icon "button" at bounding box center [314, 149] width 9 height 9
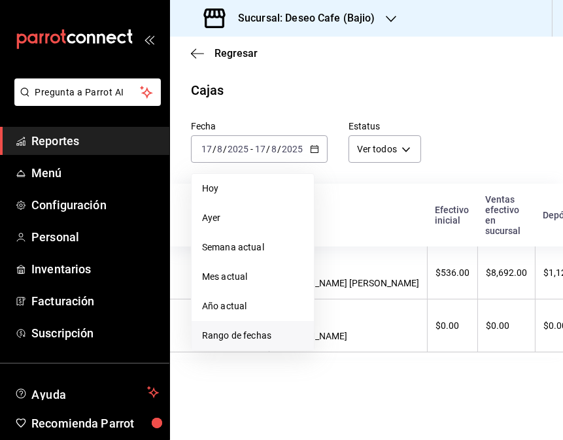
click at [259, 334] on span "Rango de fechas" at bounding box center [252, 336] width 101 height 14
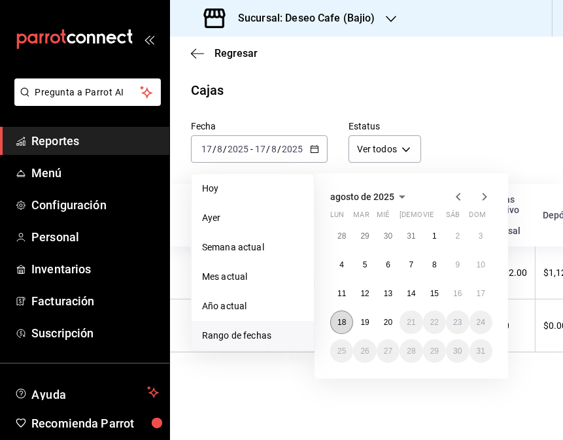
click at [349, 322] on button "18" at bounding box center [341, 323] width 23 height 24
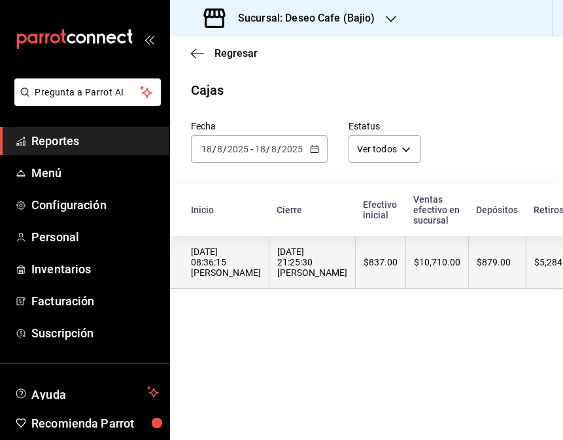
click at [437, 264] on th "$10,710.00" at bounding box center [437, 262] width 63 height 53
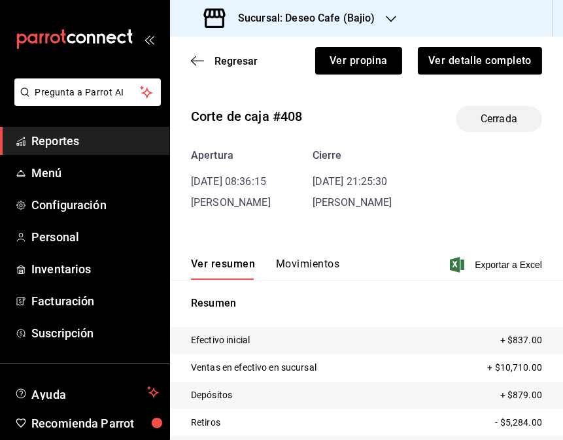
click at [303, 270] on button "Movimientos" at bounding box center [307, 269] width 63 height 22
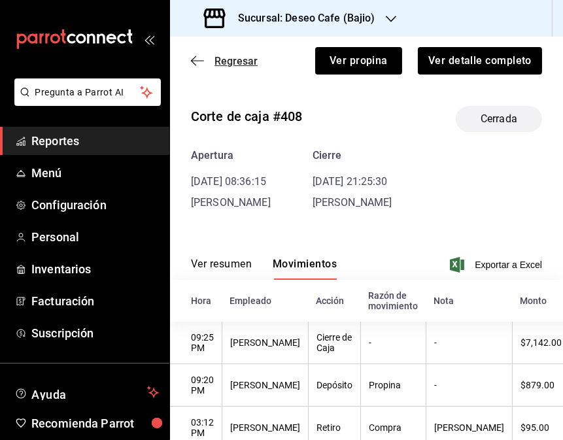
click at [196, 55] on icon "button" at bounding box center [197, 61] width 13 height 12
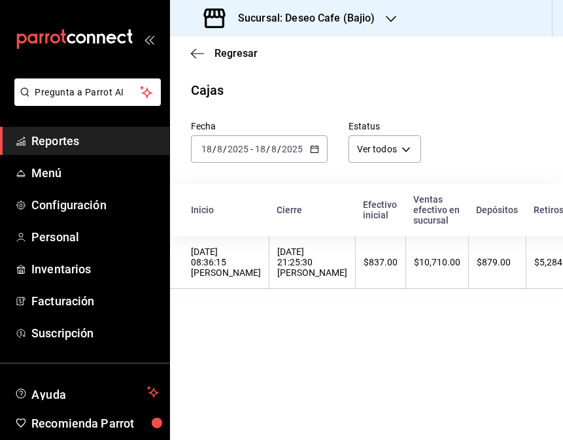
click at [316, 152] on icon "button" at bounding box center [314, 149] width 9 height 9
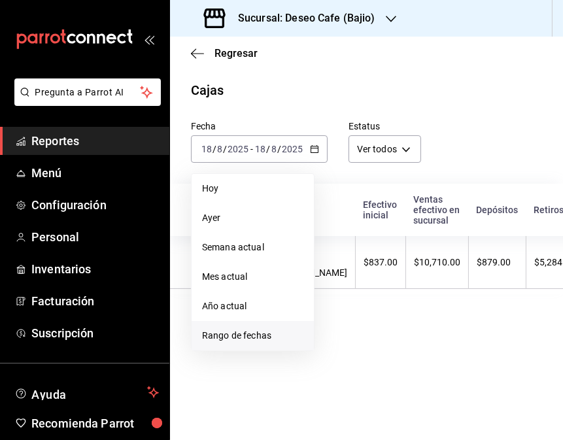
click at [260, 338] on span "Rango de fechas" at bounding box center [252, 336] width 101 height 14
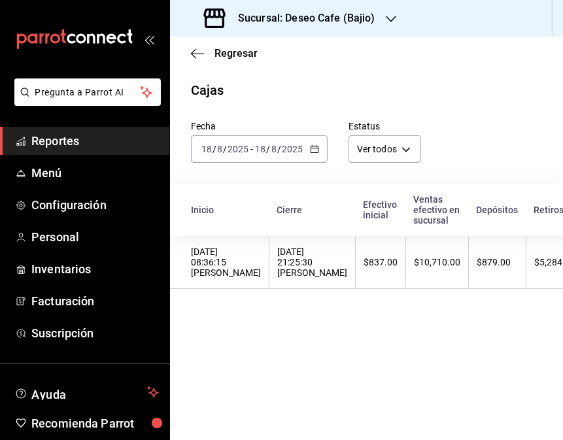
click at [386, 30] on div "Sucursal: Deseo Cafe (Bajio)" at bounding box center [291, 18] width 221 height 37
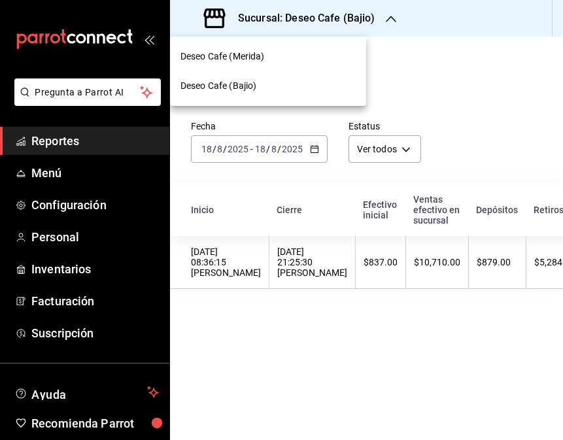
click at [316, 66] on div "Deseo Cafe (Merida)" at bounding box center [268, 56] width 196 height 29
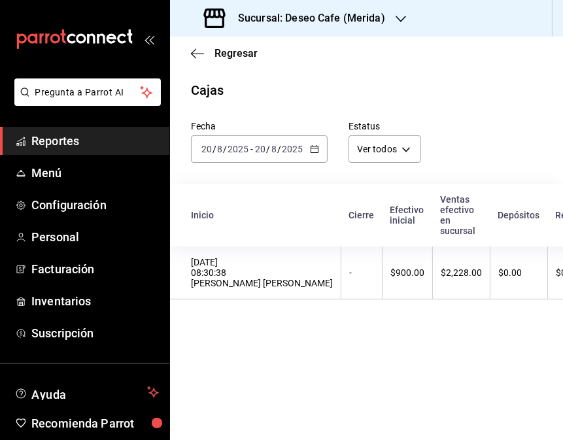
click at [315, 146] on icon "button" at bounding box center [314, 149] width 9 height 9
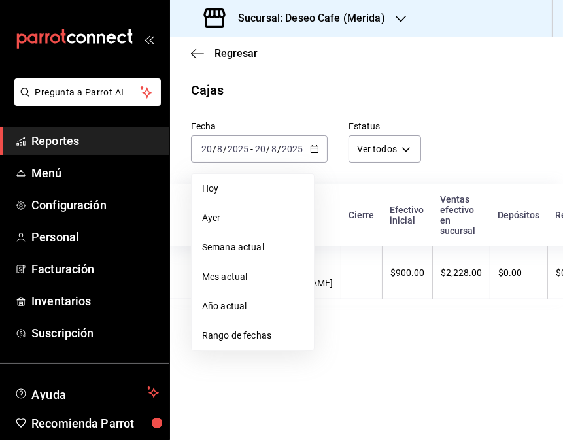
click at [273, 341] on span "Rango de fechas" at bounding box center [252, 336] width 101 height 14
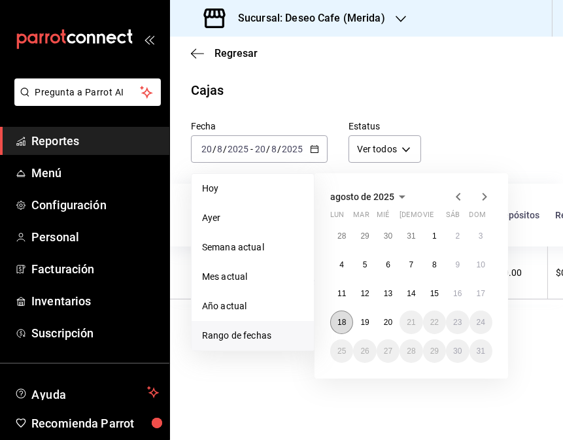
click at [339, 323] on abbr "18" at bounding box center [342, 322] width 9 height 9
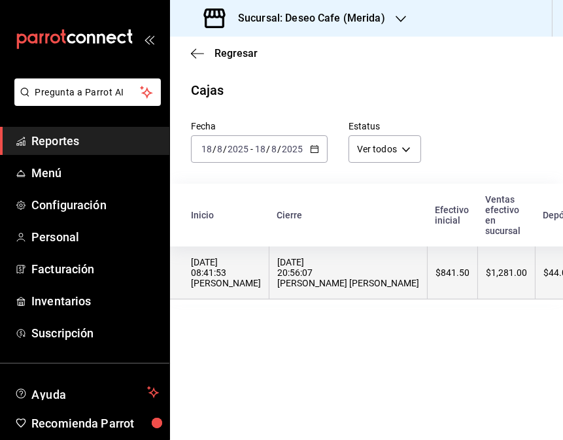
click at [329, 292] on th "[DATE] 20:56:07 [PERSON_NAME] [PERSON_NAME]" at bounding box center [349, 273] width 158 height 53
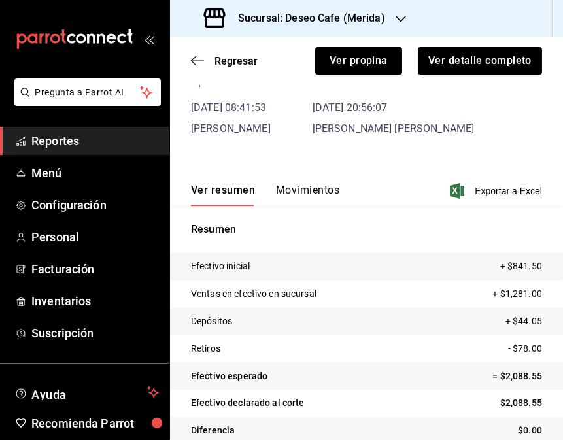
scroll to position [93, 0]
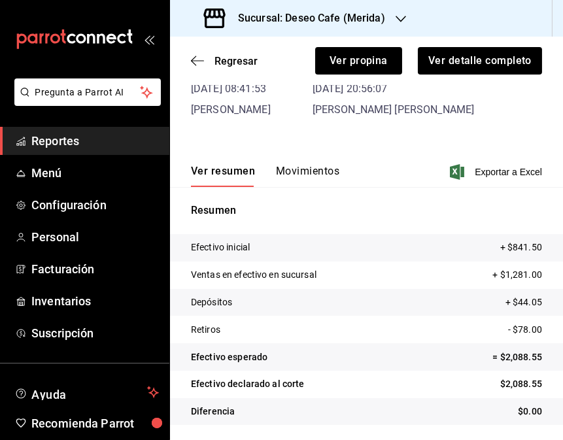
click at [310, 167] on button "Movimientos" at bounding box center [307, 176] width 63 height 22
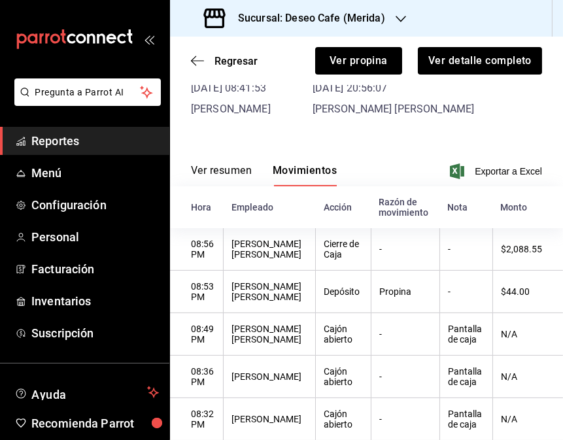
scroll to position [0, 0]
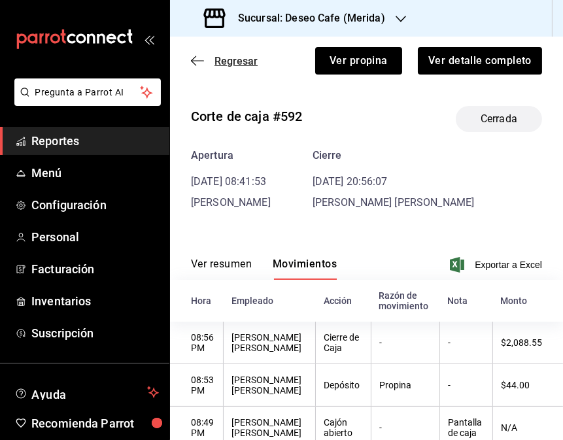
click at [198, 56] on icon "button" at bounding box center [197, 61] width 13 height 12
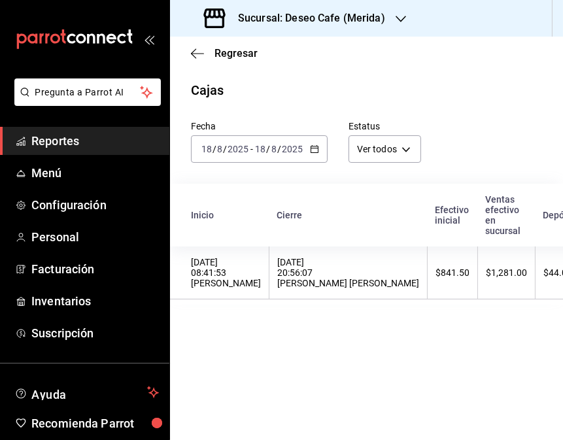
click at [313, 154] on icon "button" at bounding box center [314, 149] width 9 height 9
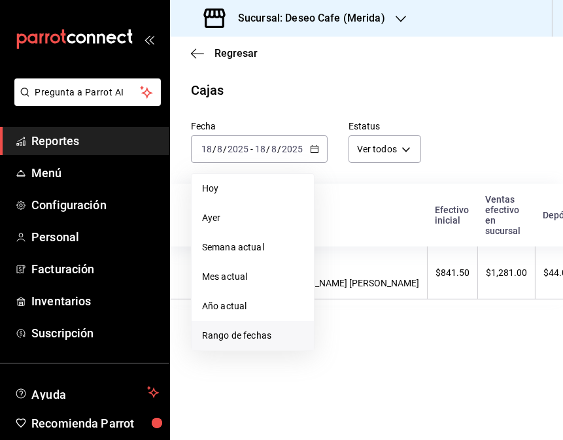
click at [253, 344] on li "Rango de fechas" at bounding box center [253, 335] width 122 height 29
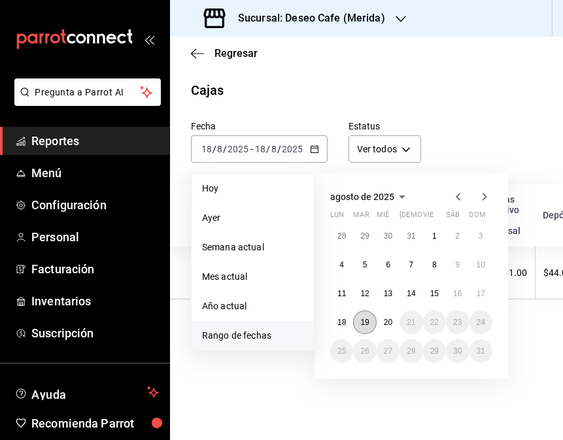
click at [362, 327] on button "19" at bounding box center [364, 323] width 23 height 24
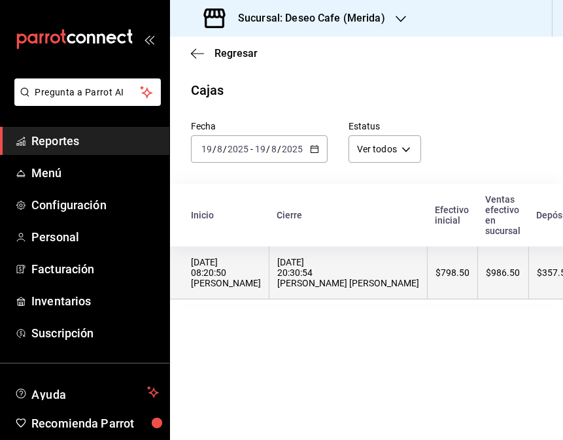
click at [334, 294] on th "[DATE] 20:30:54 [PERSON_NAME] [PERSON_NAME]" at bounding box center [349, 273] width 158 height 53
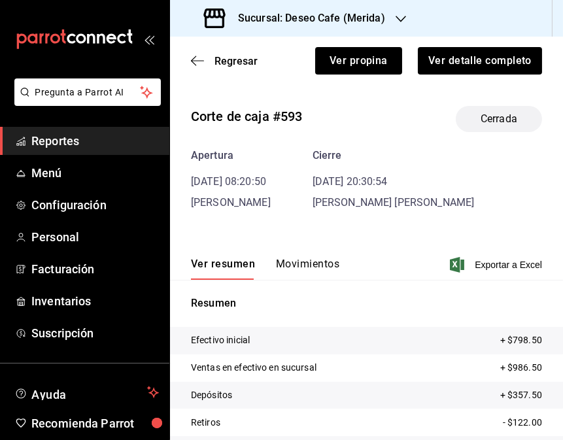
scroll to position [93, 0]
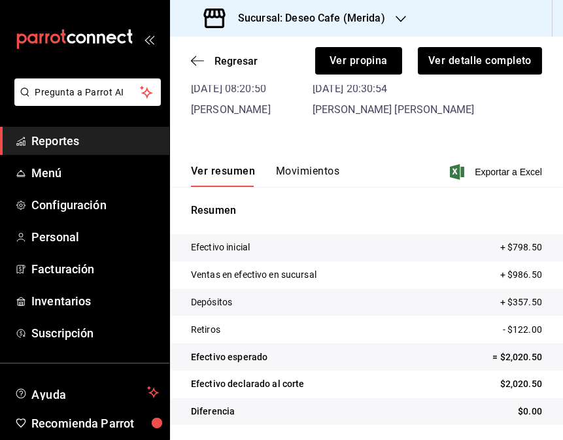
click at [302, 171] on button "Movimientos" at bounding box center [307, 176] width 63 height 22
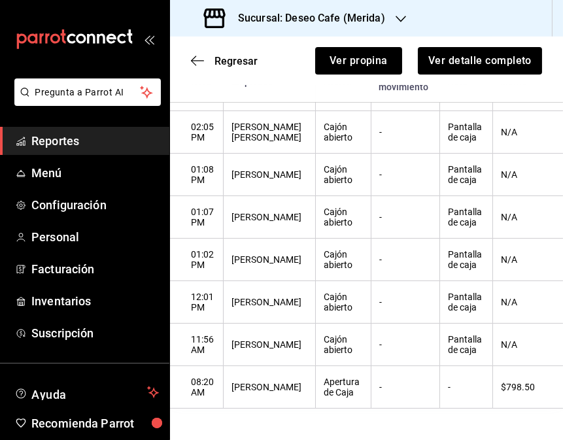
scroll to position [0, 0]
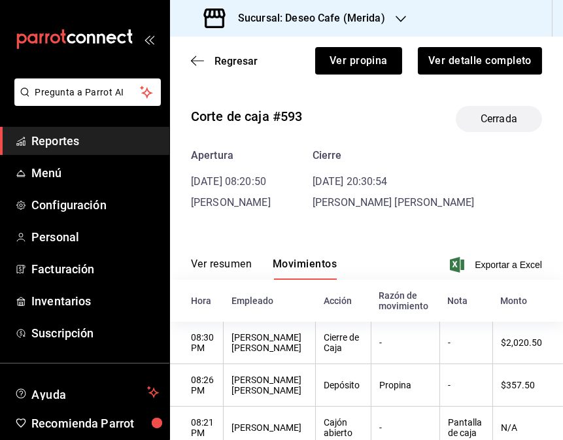
click at [381, 11] on h3 "Sucursal: Deseo Cafe (Merida)" at bounding box center [307, 18] width 158 height 16
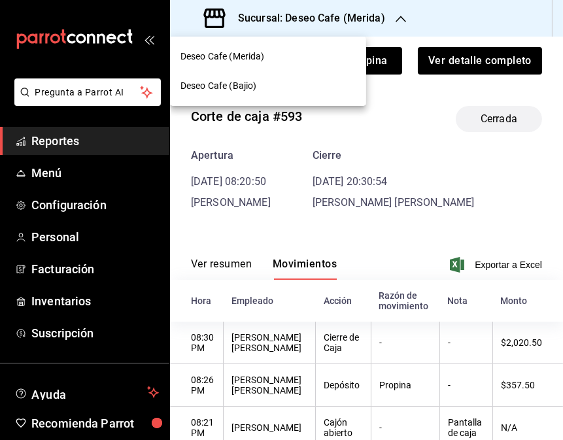
click at [289, 87] on div "Deseo Cafe (Bajio)" at bounding box center [268, 86] width 175 height 14
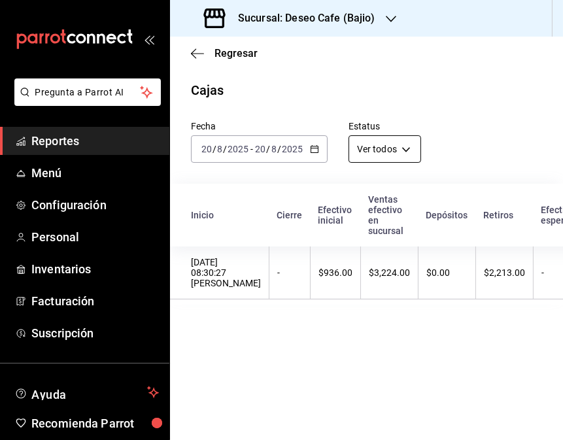
click at [308, 152] on div "[DATE] [DATE] - [DATE] [DATE]" at bounding box center [259, 148] width 137 height 27
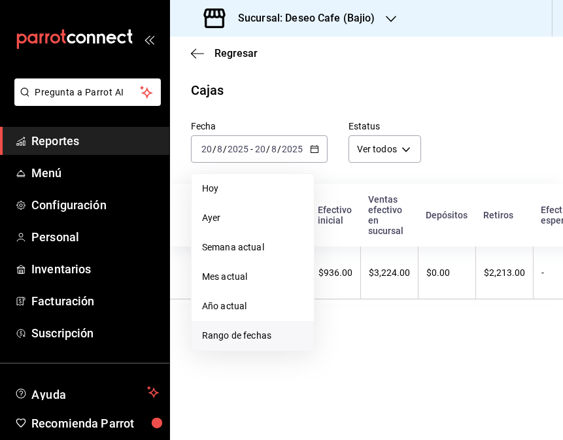
click at [258, 347] on li "Rango de fechas" at bounding box center [253, 335] width 122 height 29
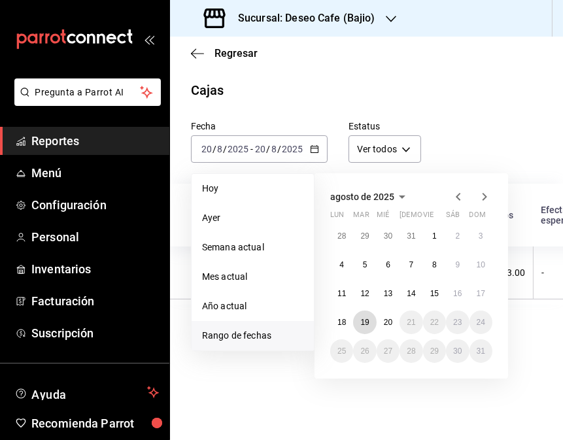
click at [364, 325] on abbr "19" at bounding box center [365, 322] width 9 height 9
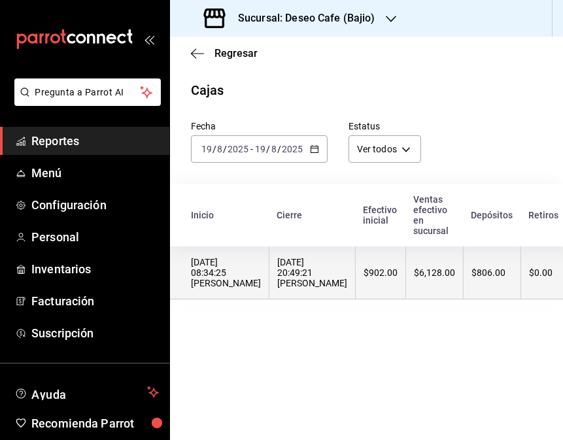
click at [371, 285] on th "$902.00" at bounding box center [381, 273] width 50 height 53
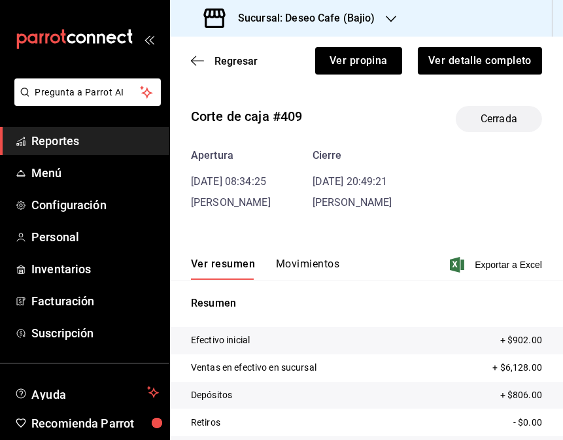
click at [325, 266] on button "Movimientos" at bounding box center [307, 269] width 63 height 22
